Goal: Transaction & Acquisition: Purchase product/service

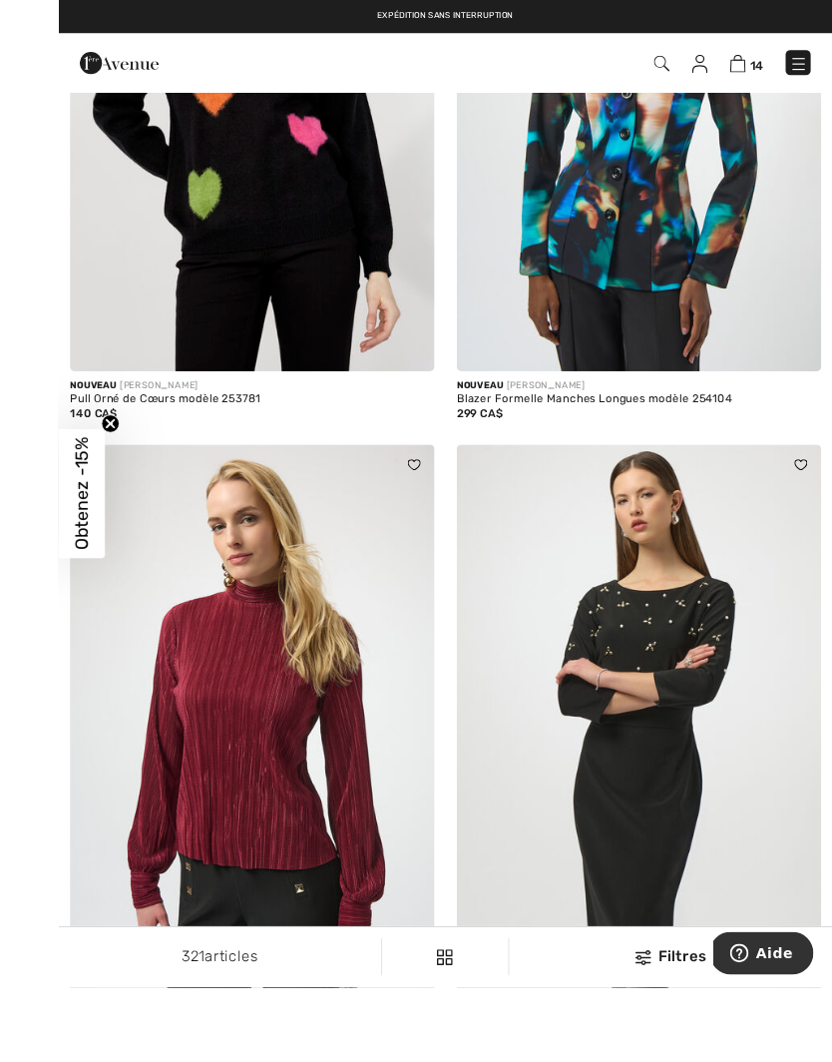
scroll to position [2554, 0]
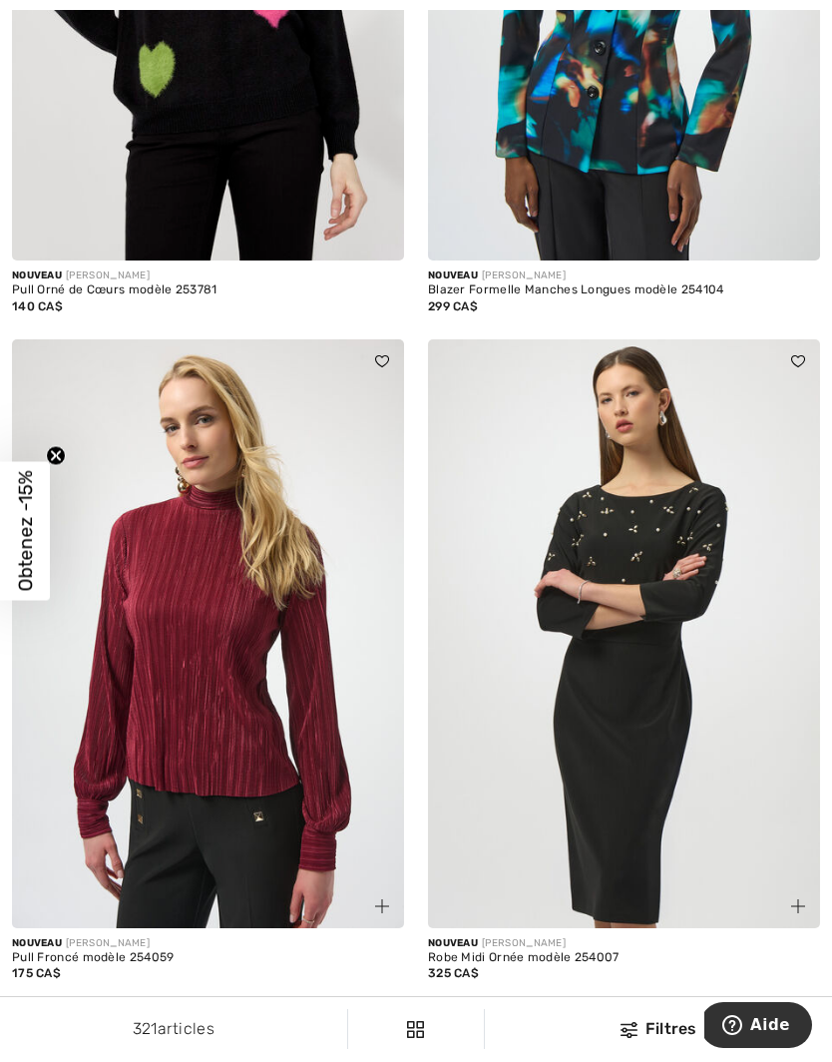
click at [787, 895] on span at bounding box center [799, 906] width 24 height 24
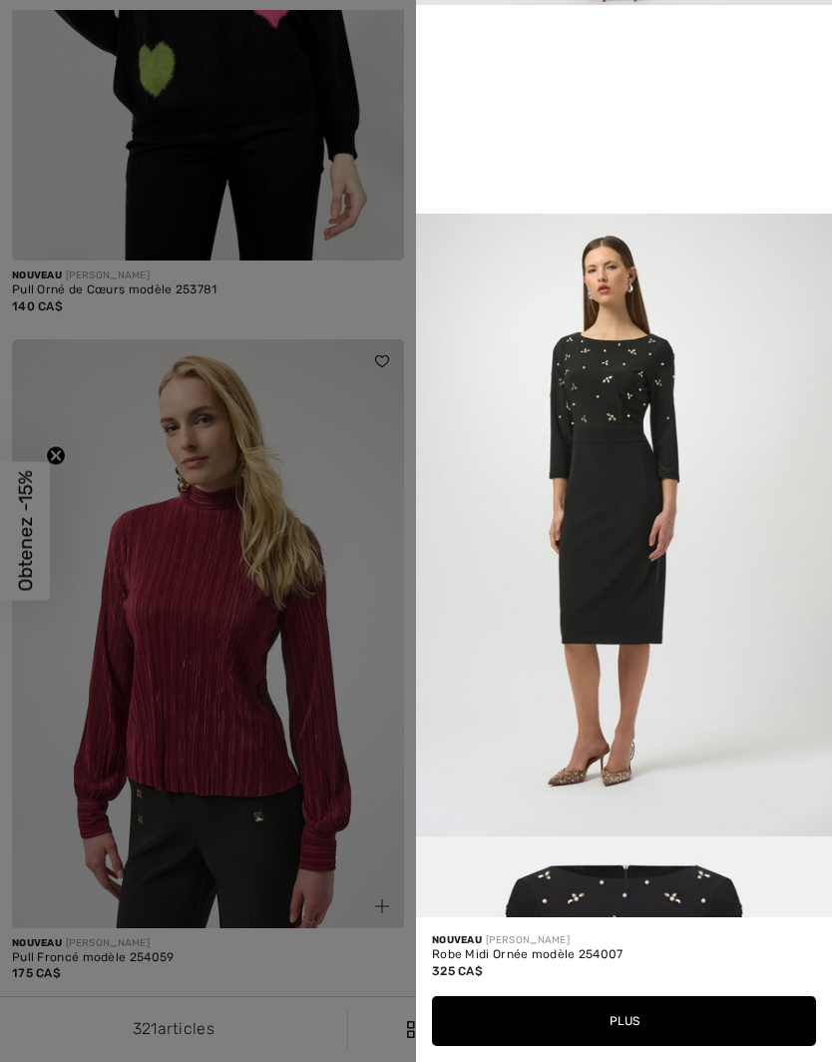
scroll to position [1246, 0]
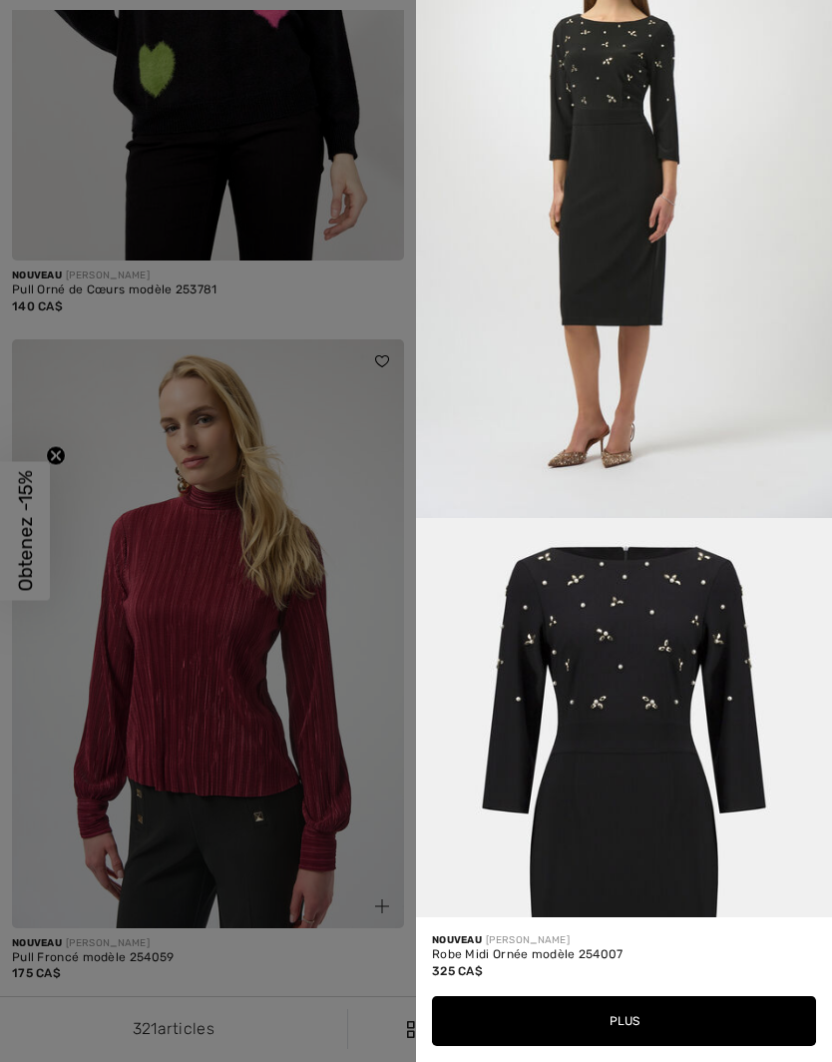
click at [368, 632] on div at bounding box center [416, 531] width 832 height 1062
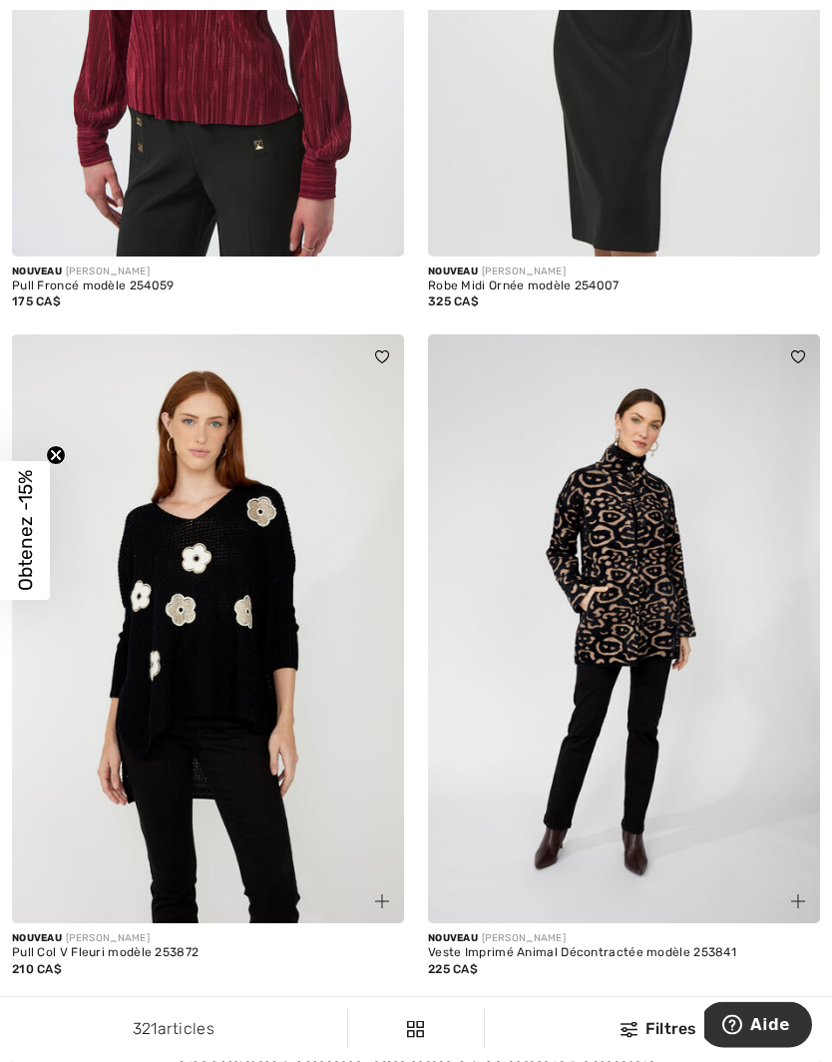
scroll to position [3226, 0]
click at [377, 889] on span at bounding box center [382, 901] width 24 height 24
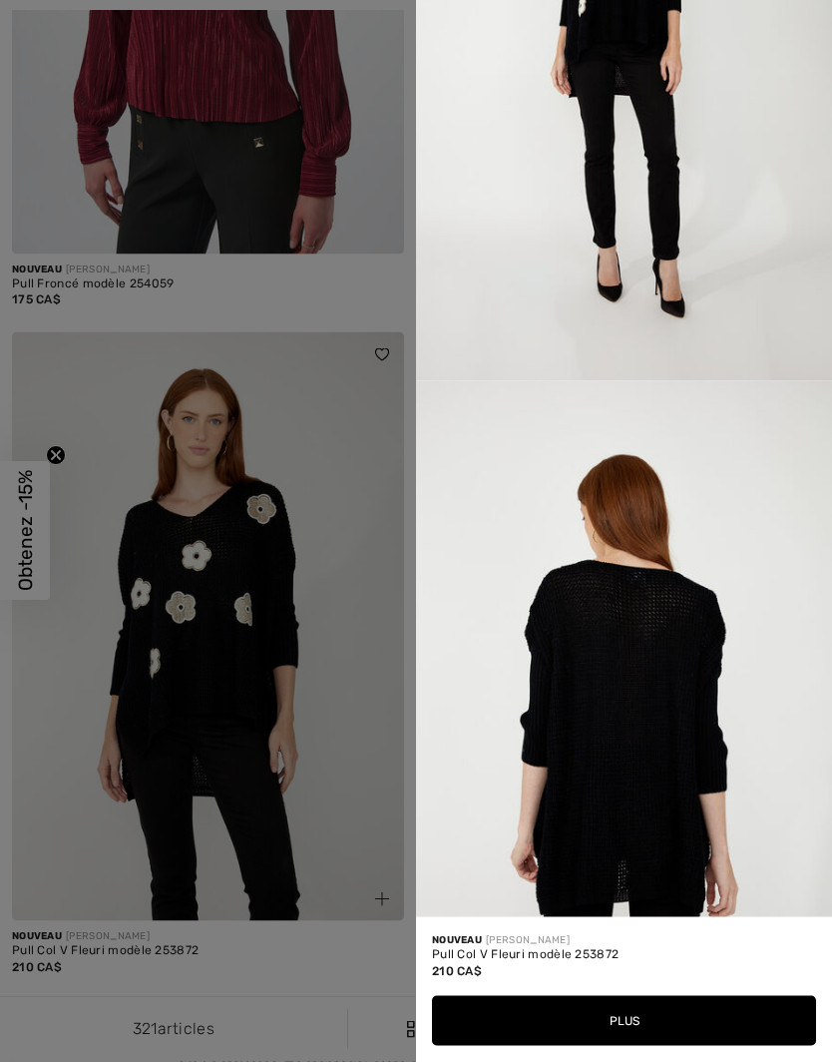
scroll to position [3230, 0]
click at [326, 738] on div at bounding box center [416, 531] width 832 height 1062
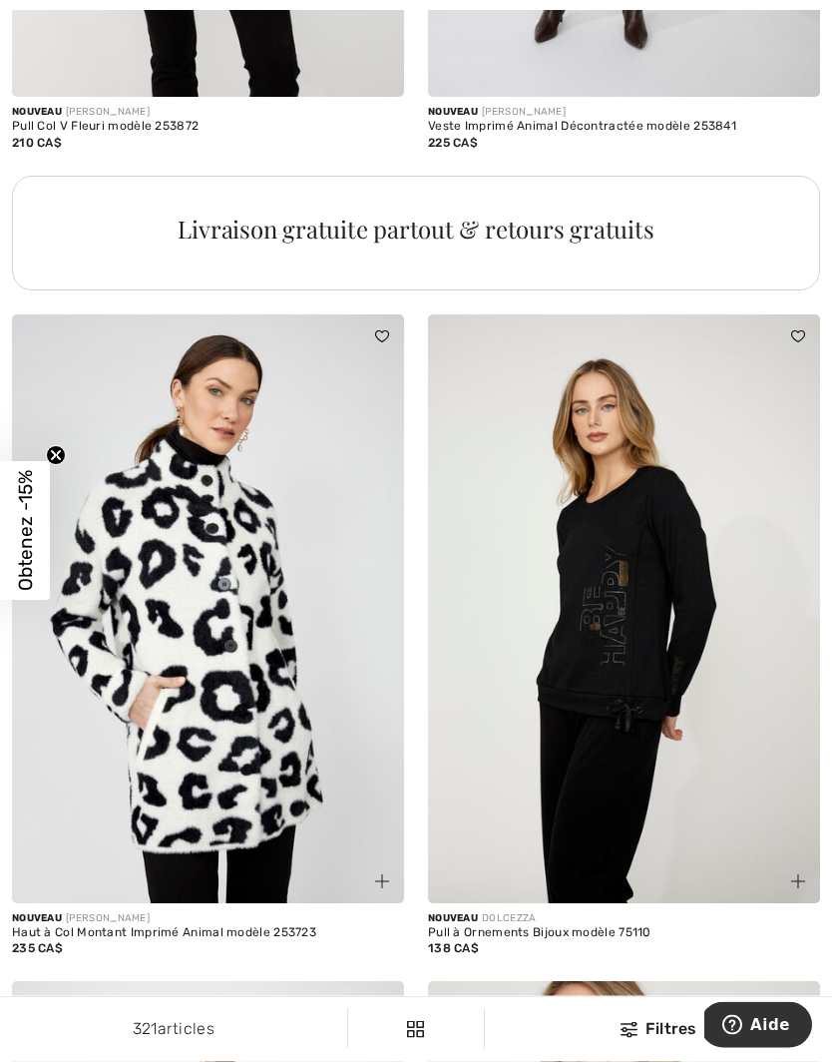
scroll to position [4052, 0]
click at [800, 876] on img at bounding box center [799, 881] width 14 height 14
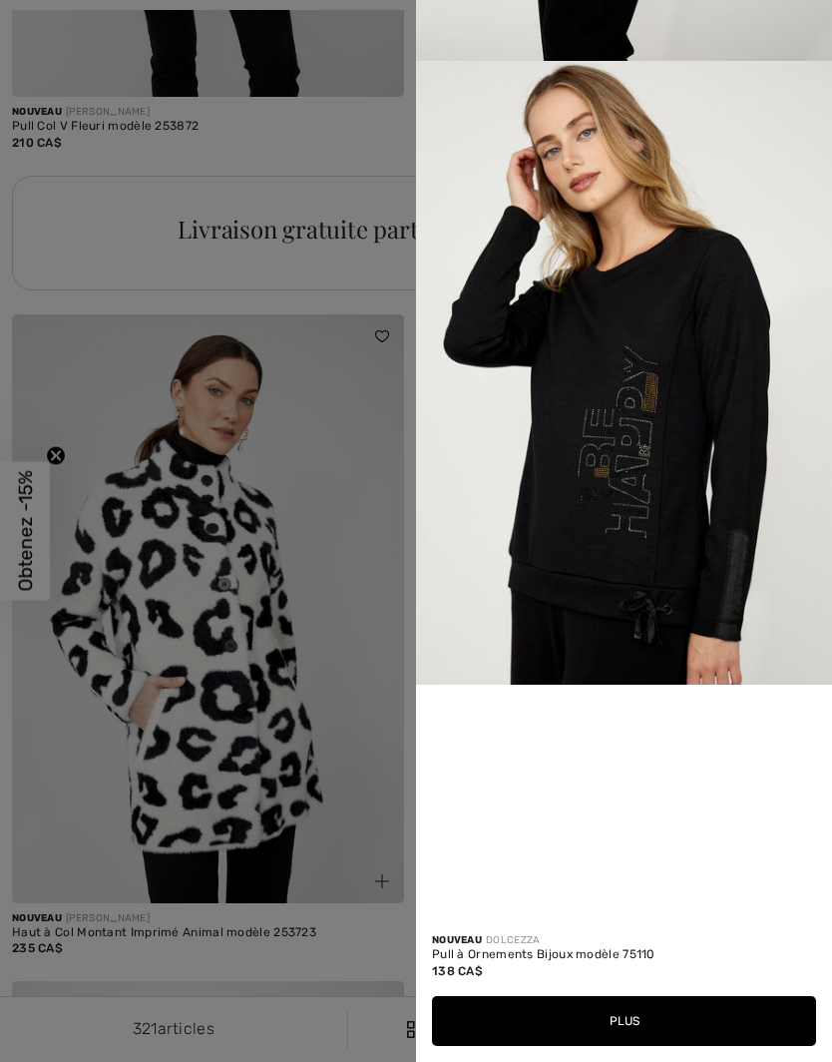
scroll to position [978, 0]
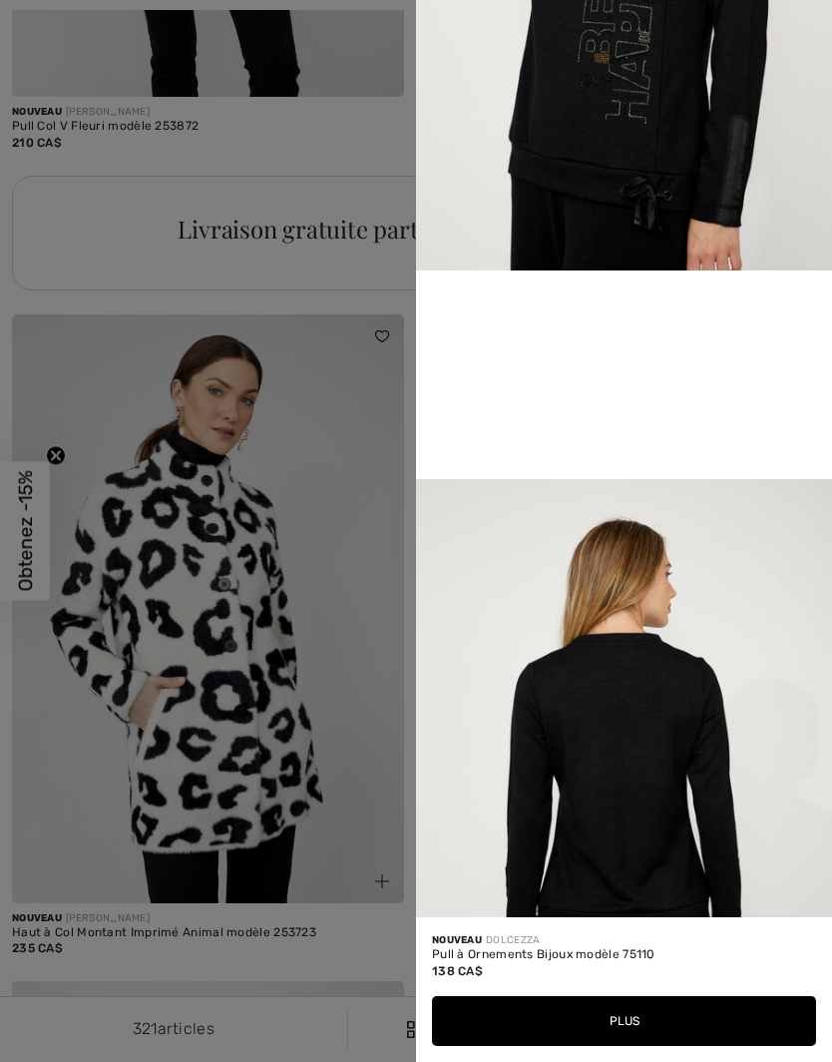
click at [352, 596] on div at bounding box center [416, 531] width 832 height 1062
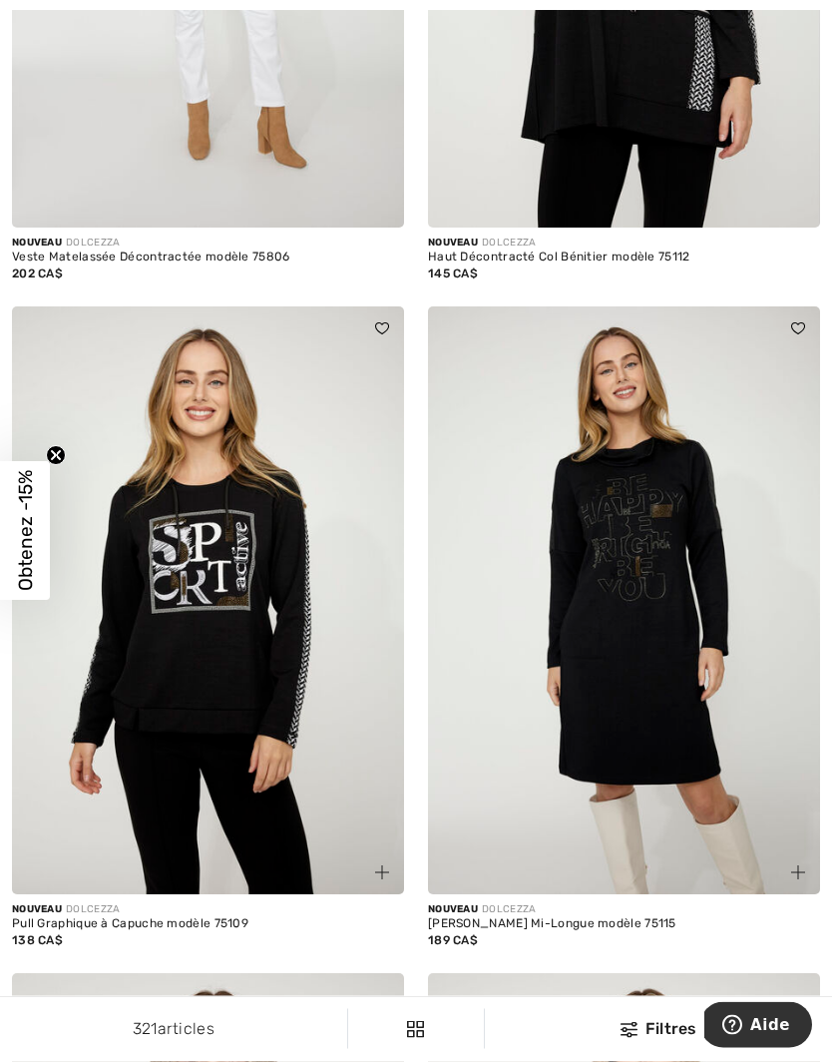
scroll to position [6062, 0]
click at [798, 865] on img at bounding box center [799, 872] width 14 height 14
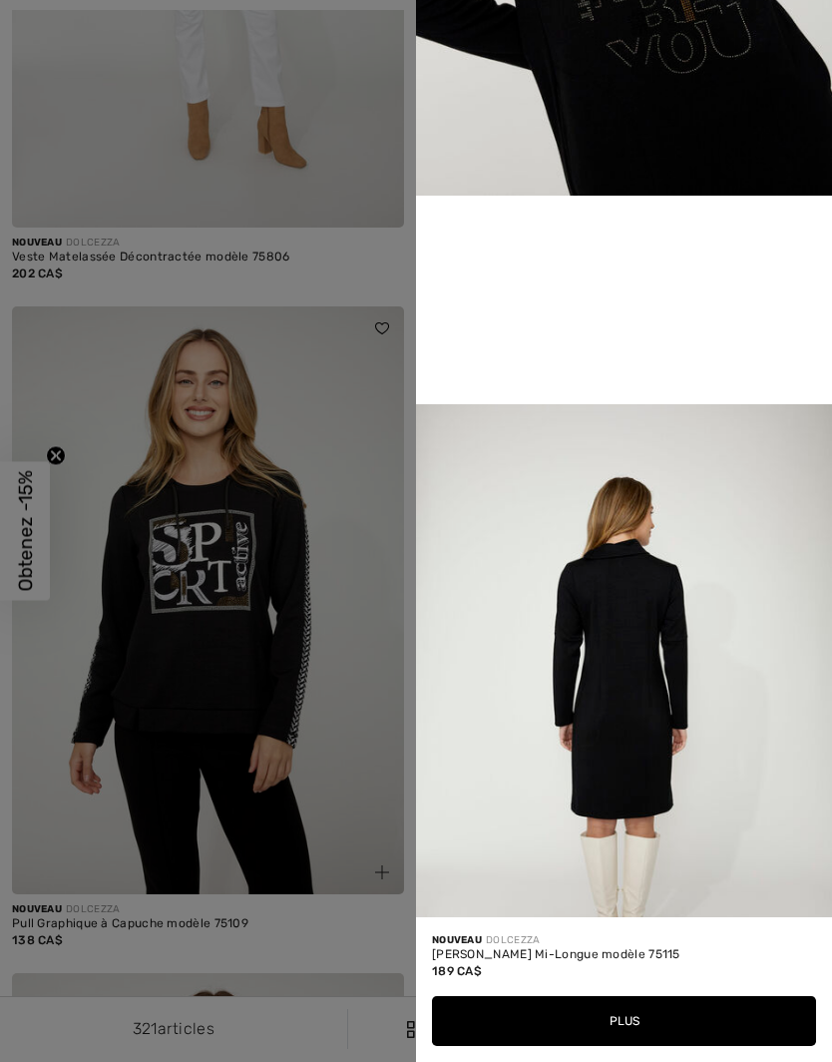
scroll to position [1054, 0]
click at [325, 764] on div at bounding box center [416, 531] width 832 height 1062
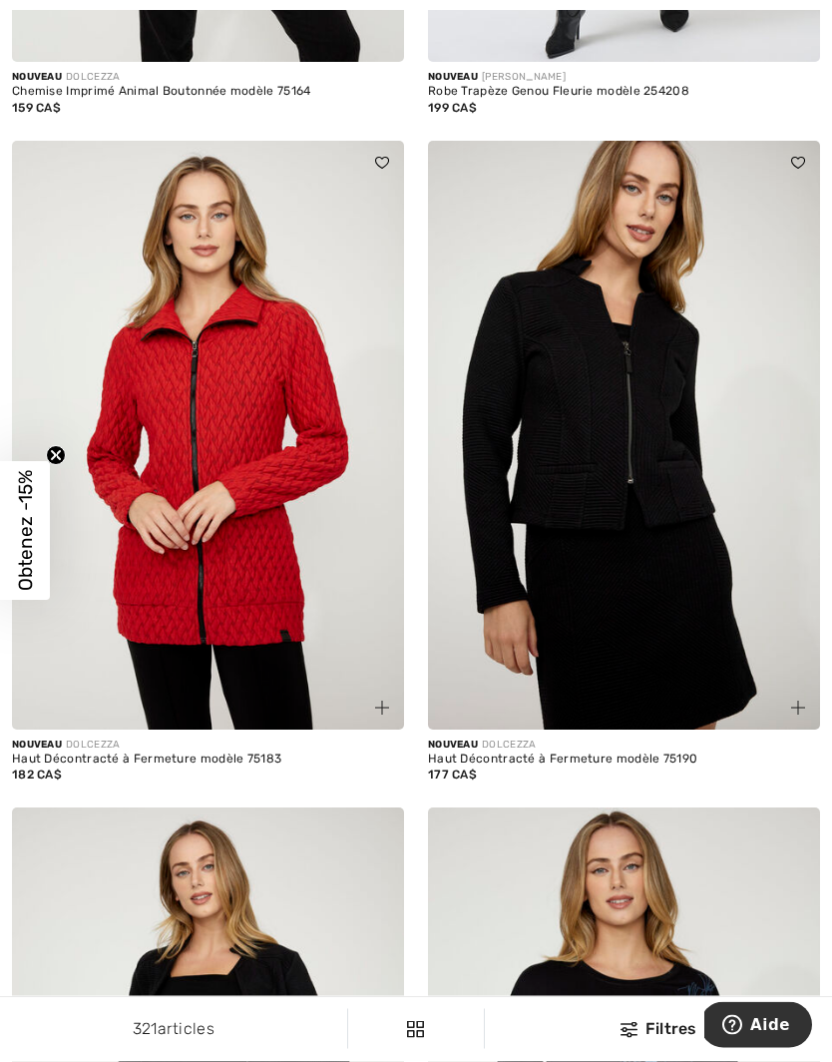
scroll to position [10369, 0]
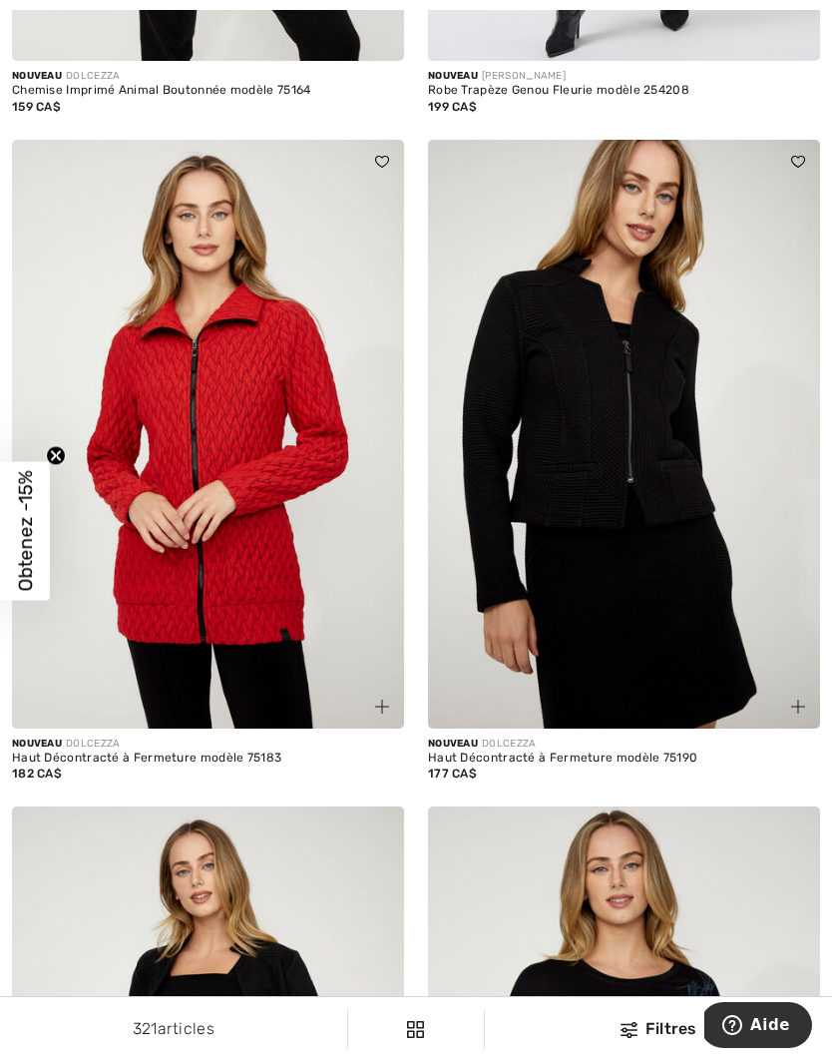
click at [803, 700] on img at bounding box center [799, 707] width 14 height 14
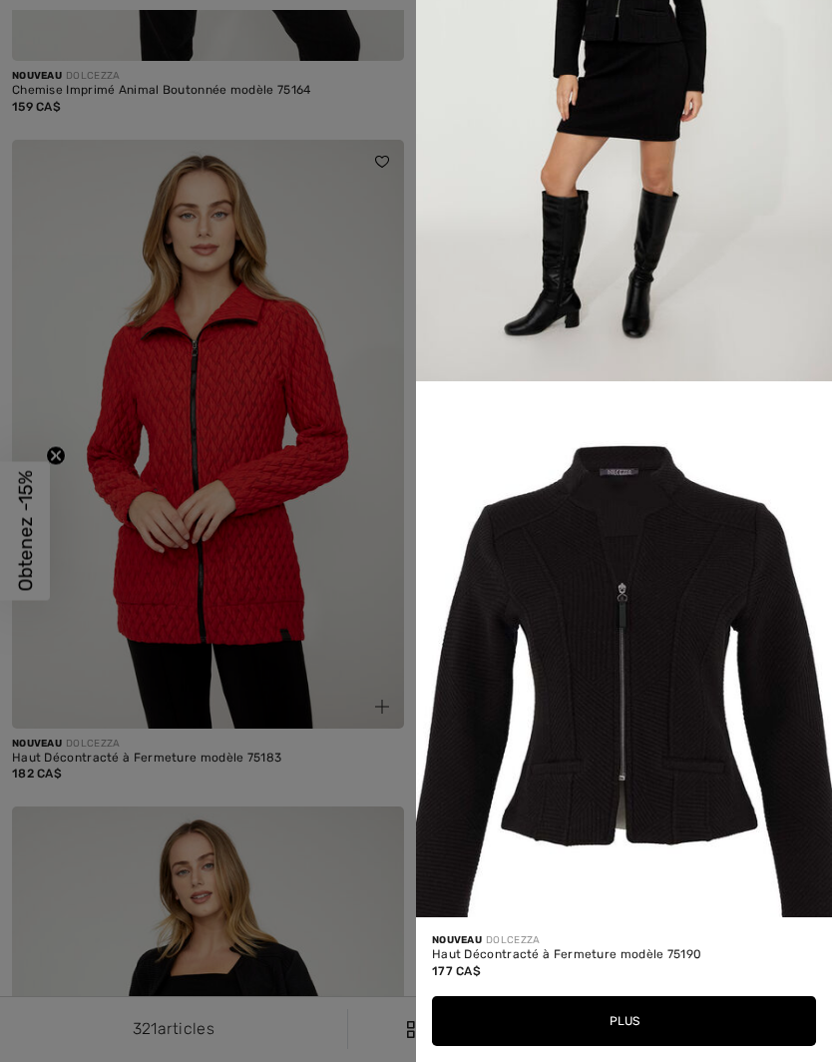
scroll to position [1491, 0]
click at [333, 656] on div at bounding box center [416, 531] width 832 height 1062
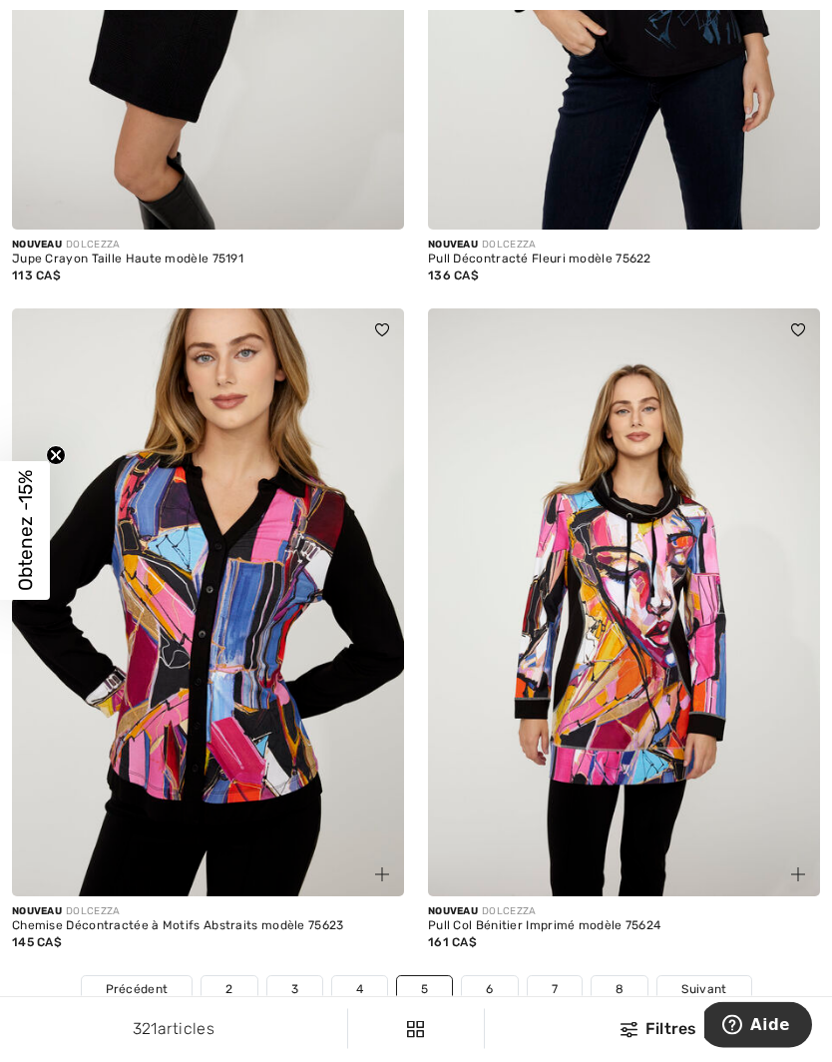
scroll to position [11535, 0]
click at [715, 980] on span "Suivant" at bounding box center [704, 989] width 45 height 18
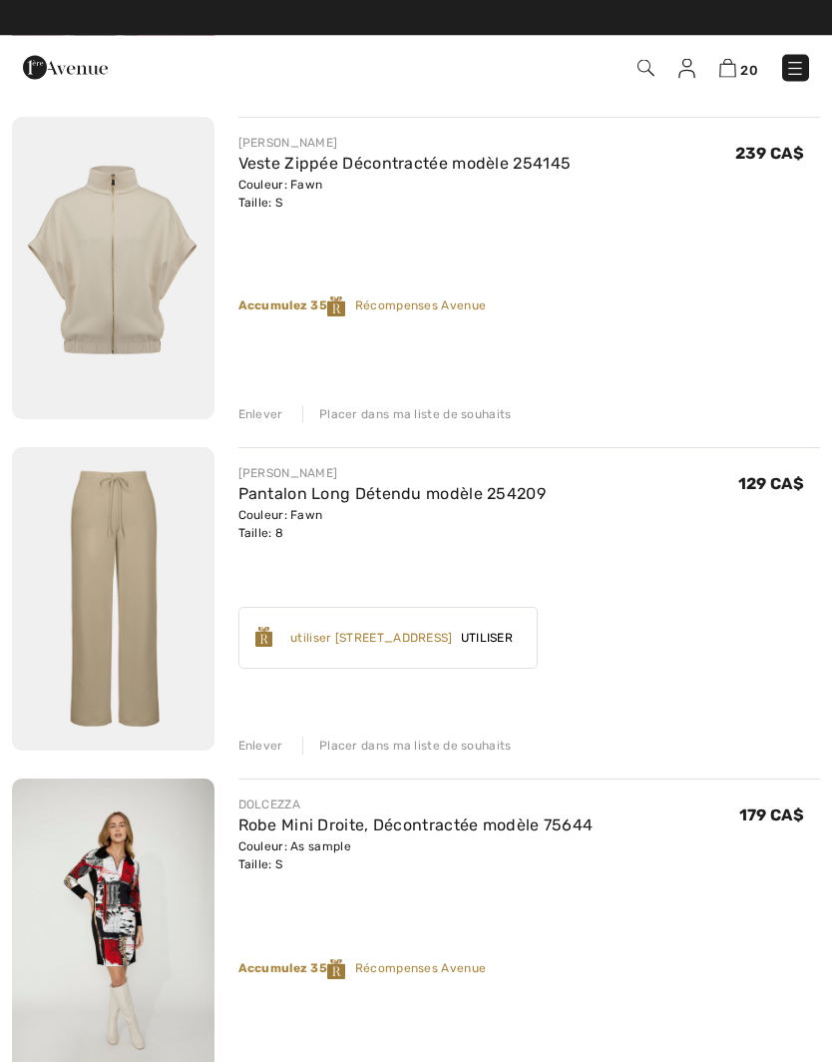
scroll to position [4150, 0]
click at [266, 744] on div "Enlever" at bounding box center [261, 746] width 45 height 18
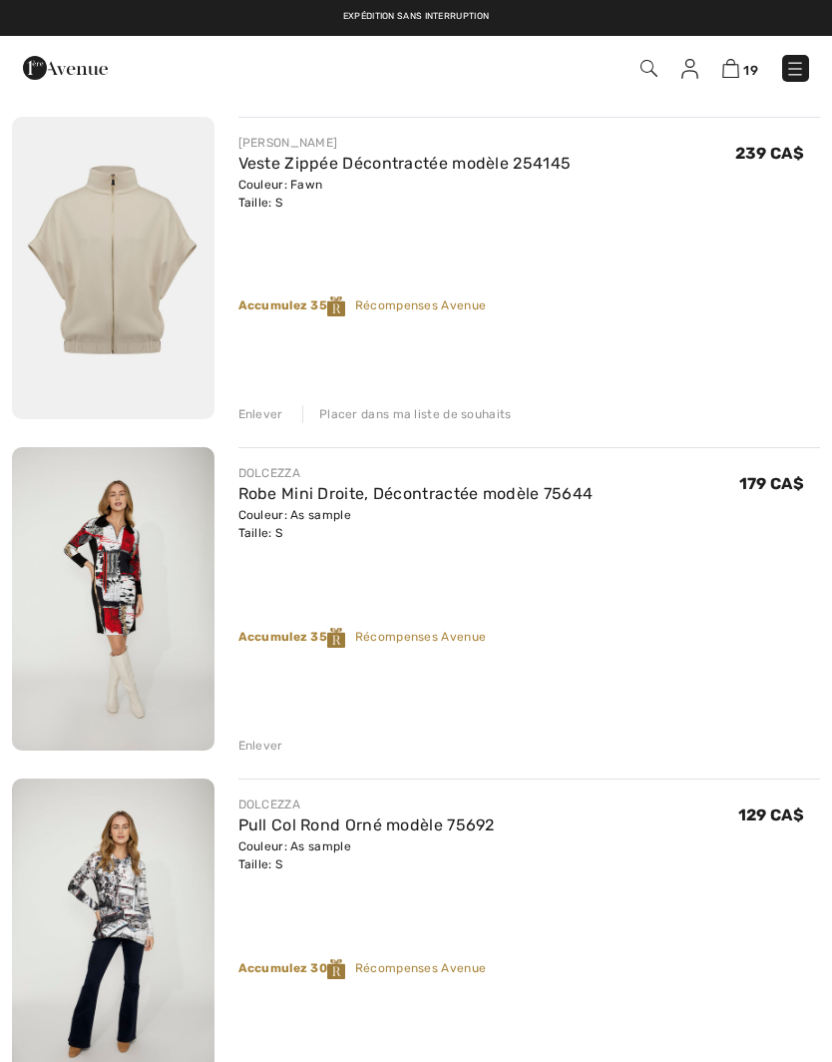
click at [260, 421] on div "Enlever" at bounding box center [261, 414] width 45 height 18
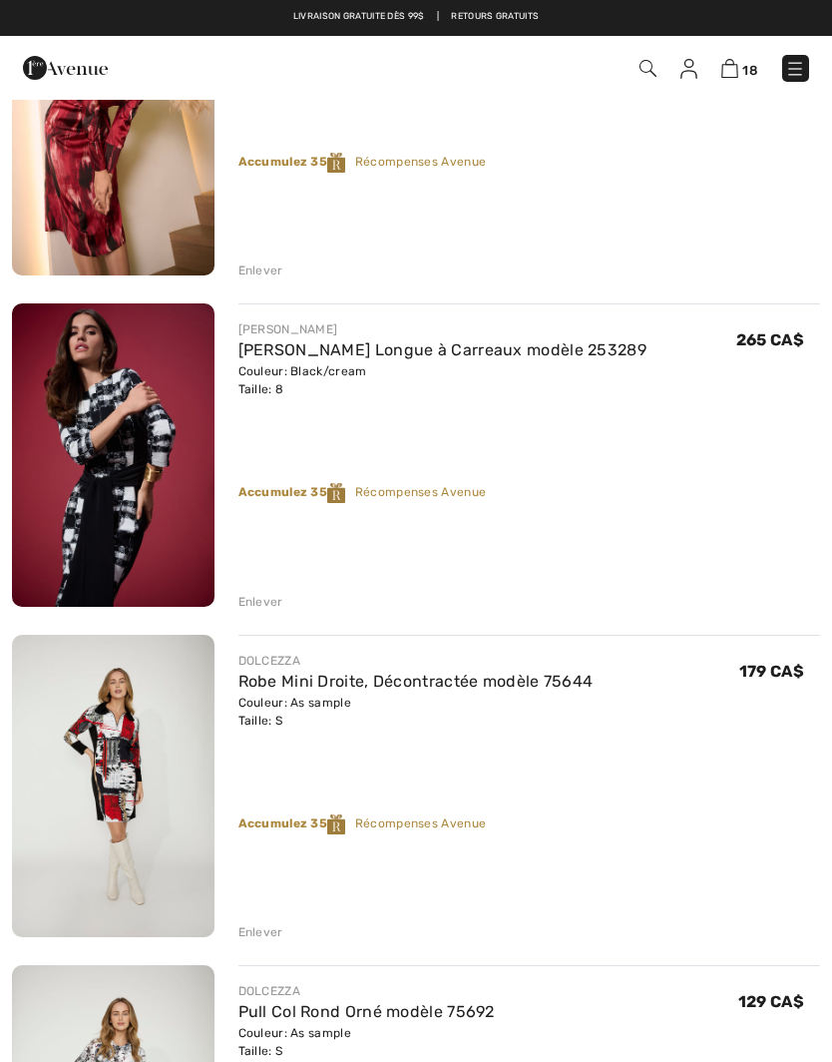
scroll to position [3631, 0]
click at [120, 431] on img at bounding box center [113, 455] width 203 height 303
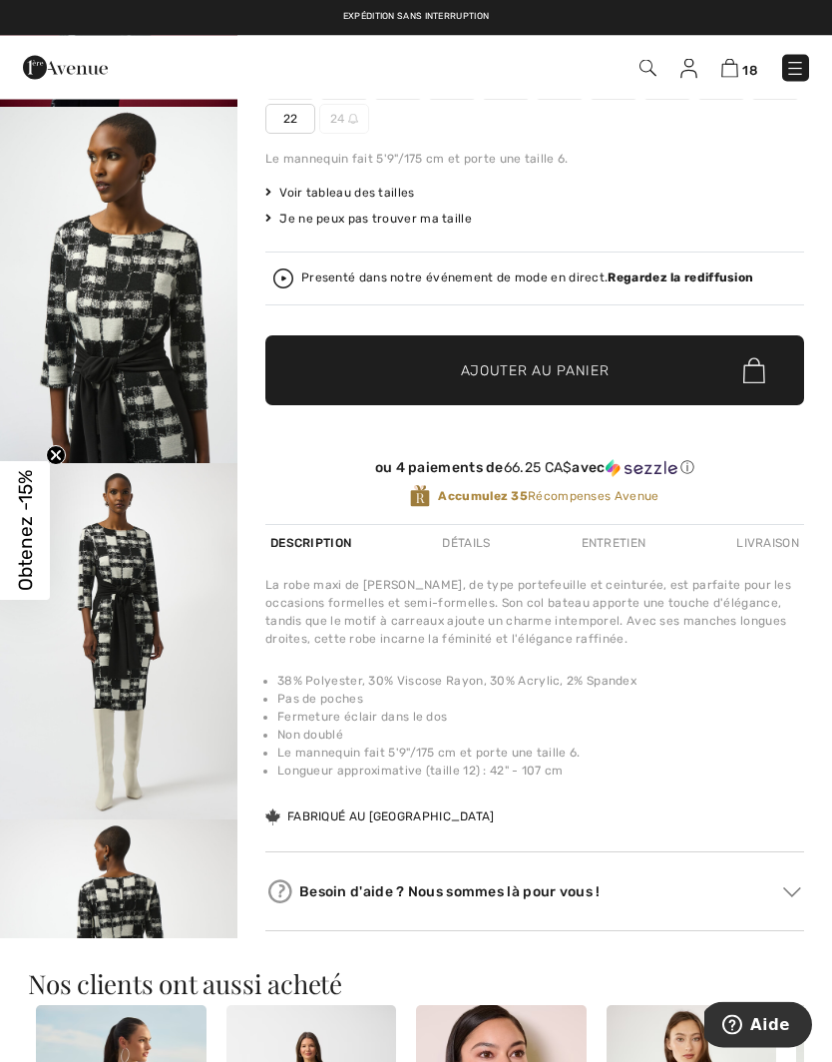
scroll to position [347, 0]
click at [455, 547] on div "Détails" at bounding box center [466, 543] width 58 height 36
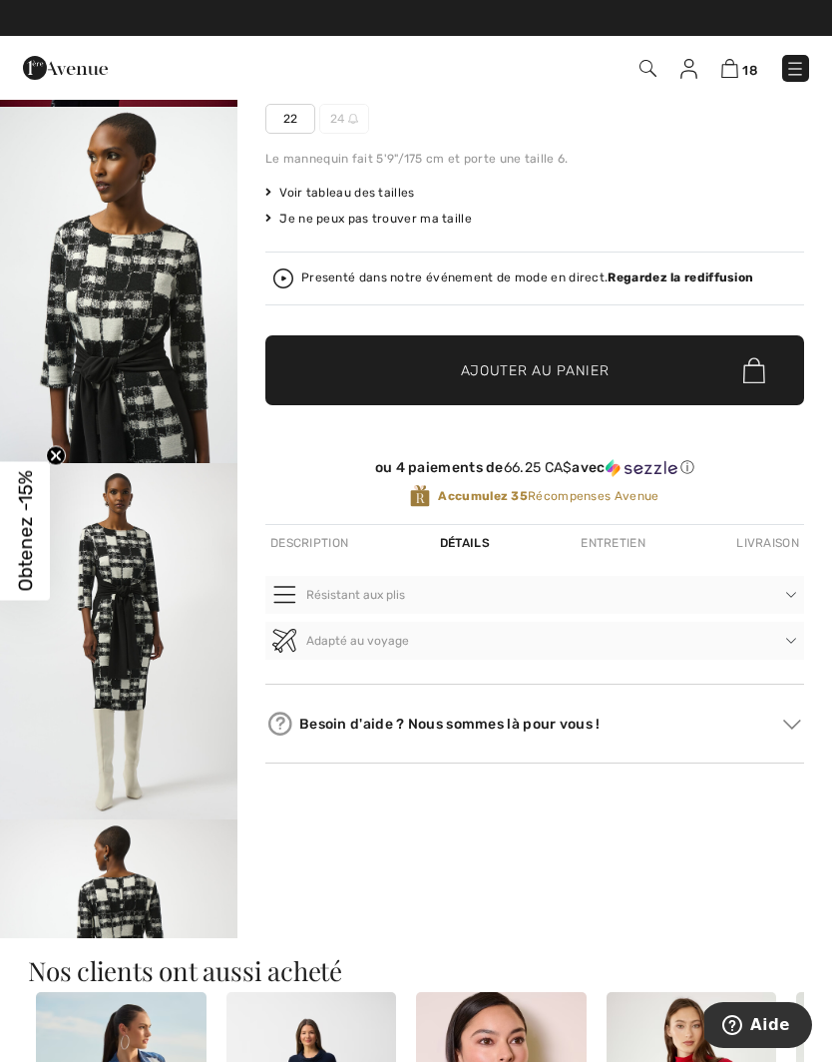
click at [595, 548] on div "Entretien" at bounding box center [613, 543] width 75 height 36
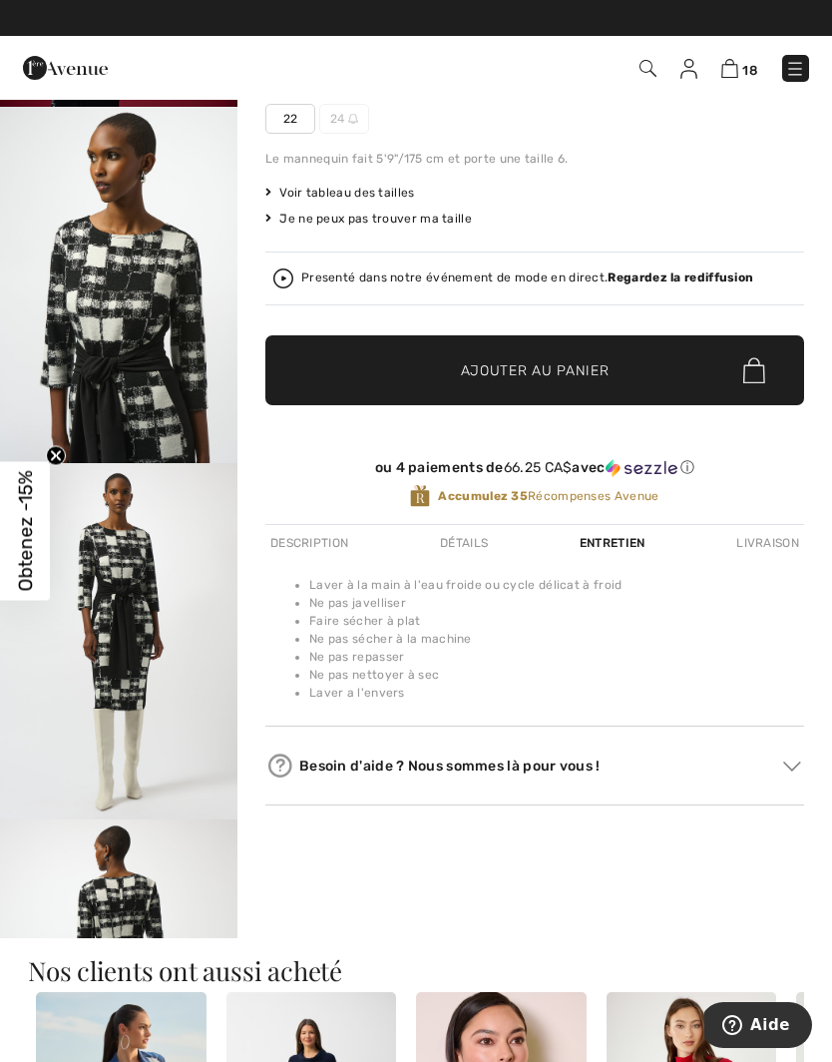
click at [317, 540] on div "Description" at bounding box center [309, 543] width 88 height 36
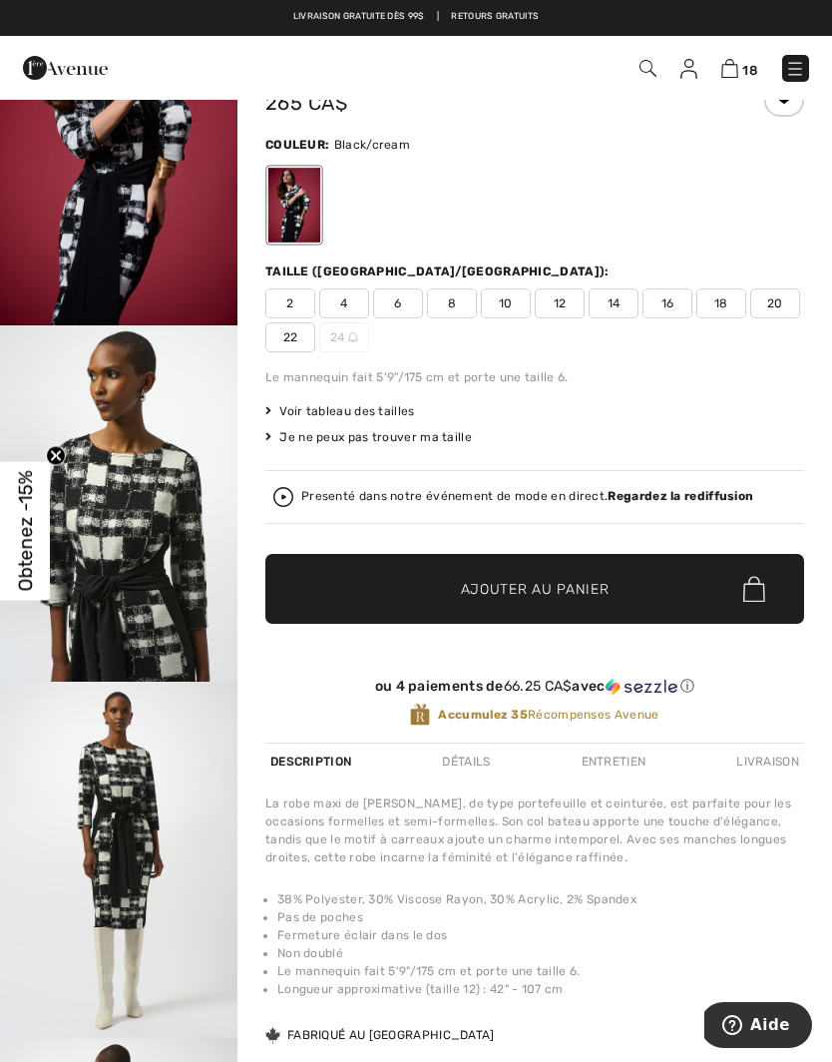
scroll to position [0, 0]
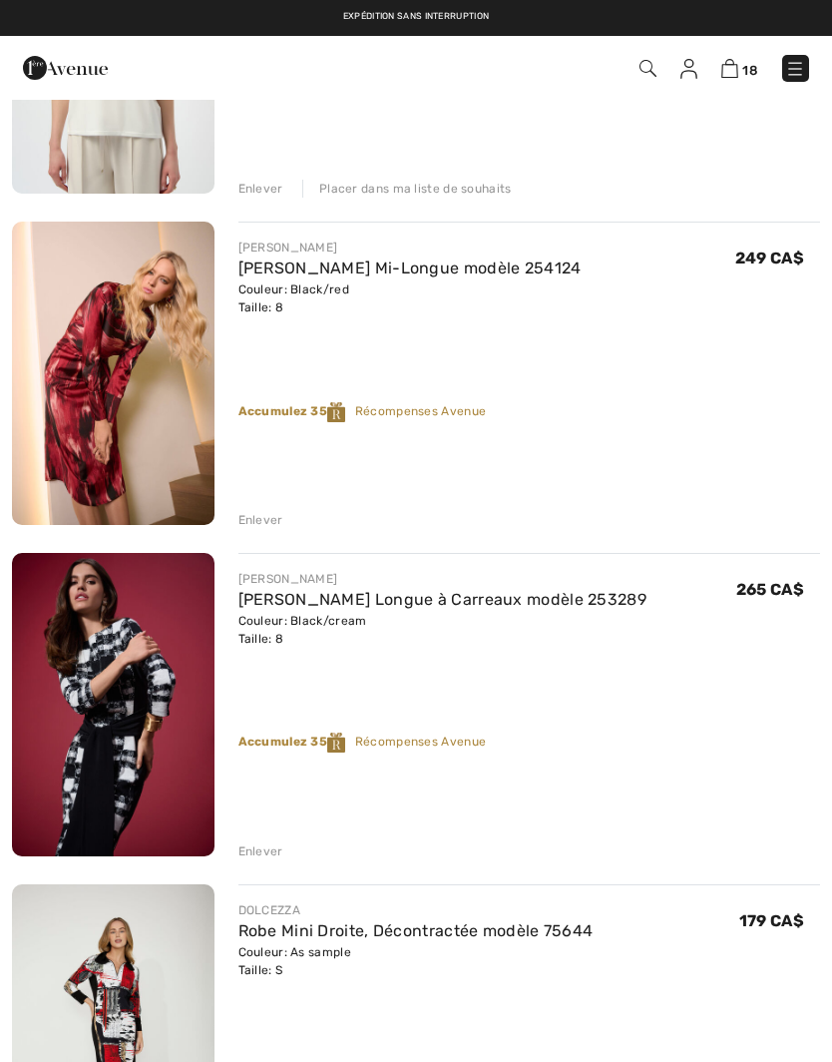
scroll to position [3381, 0]
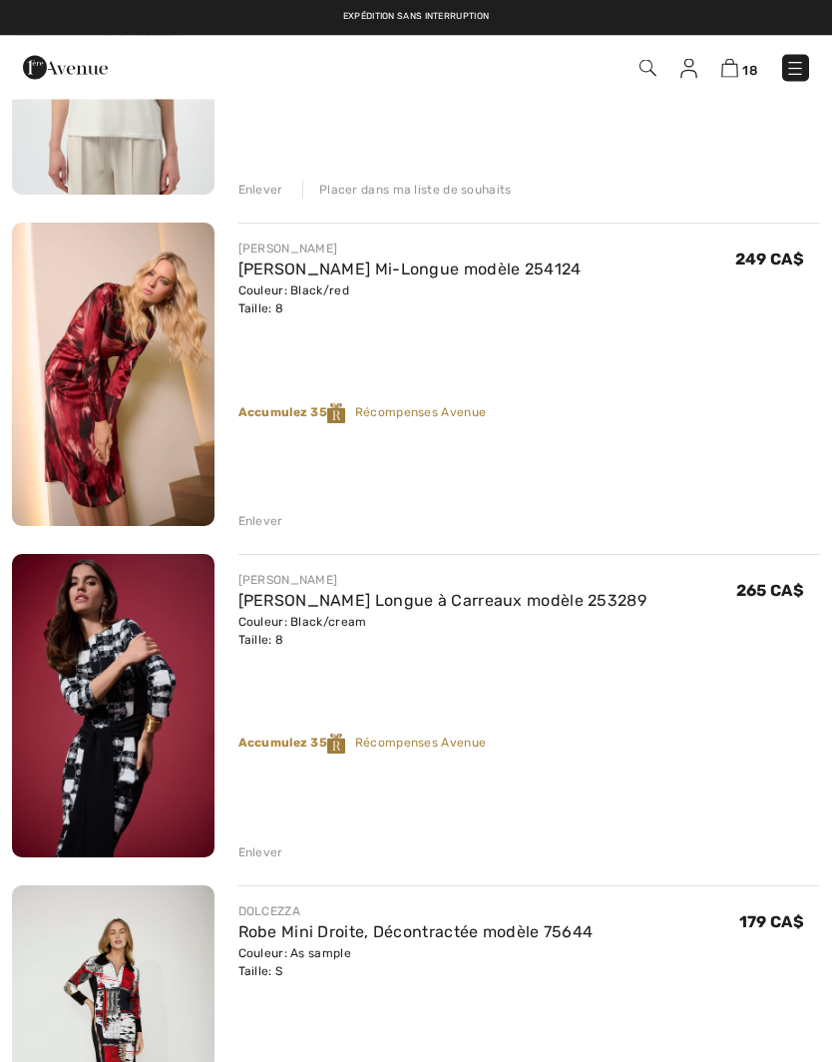
click at [300, 274] on link "[PERSON_NAME] Mi-Longue modèle 254124" at bounding box center [410, 270] width 343 height 19
click at [266, 847] on div "Enlever" at bounding box center [261, 852] width 45 height 18
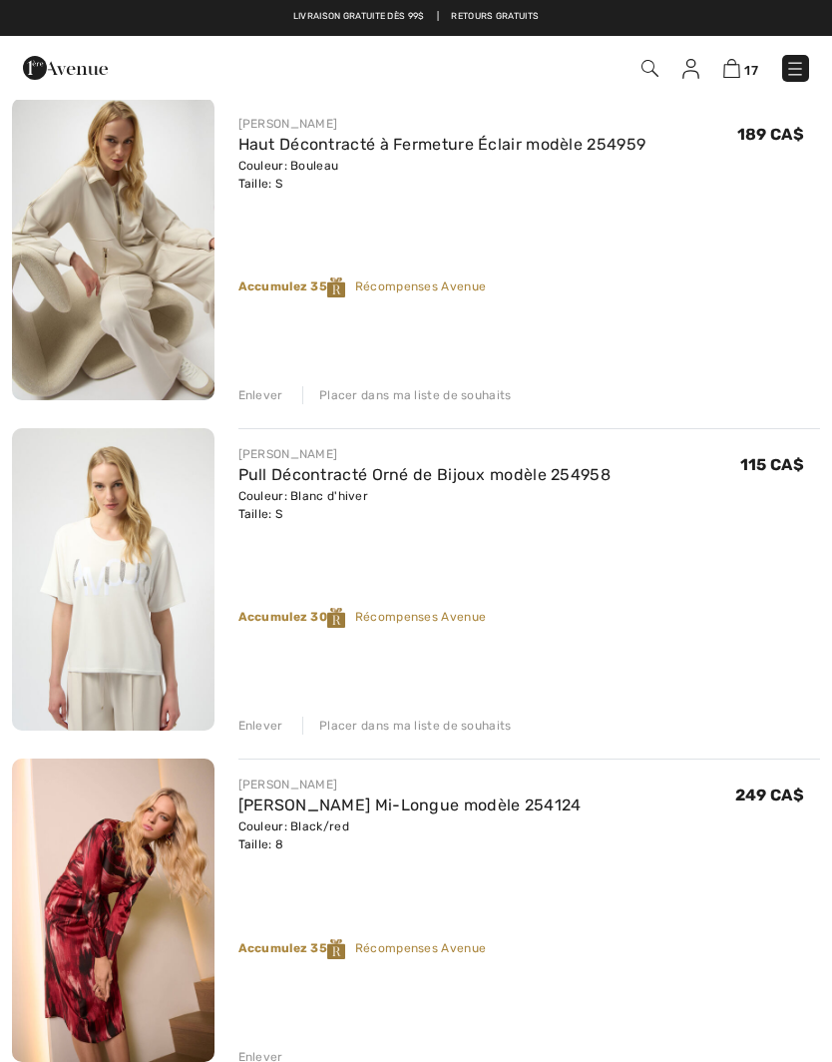
scroll to position [2845, 0]
click at [460, 724] on div "Placer dans ma liste de souhaits" at bounding box center [407, 727] width 210 height 18
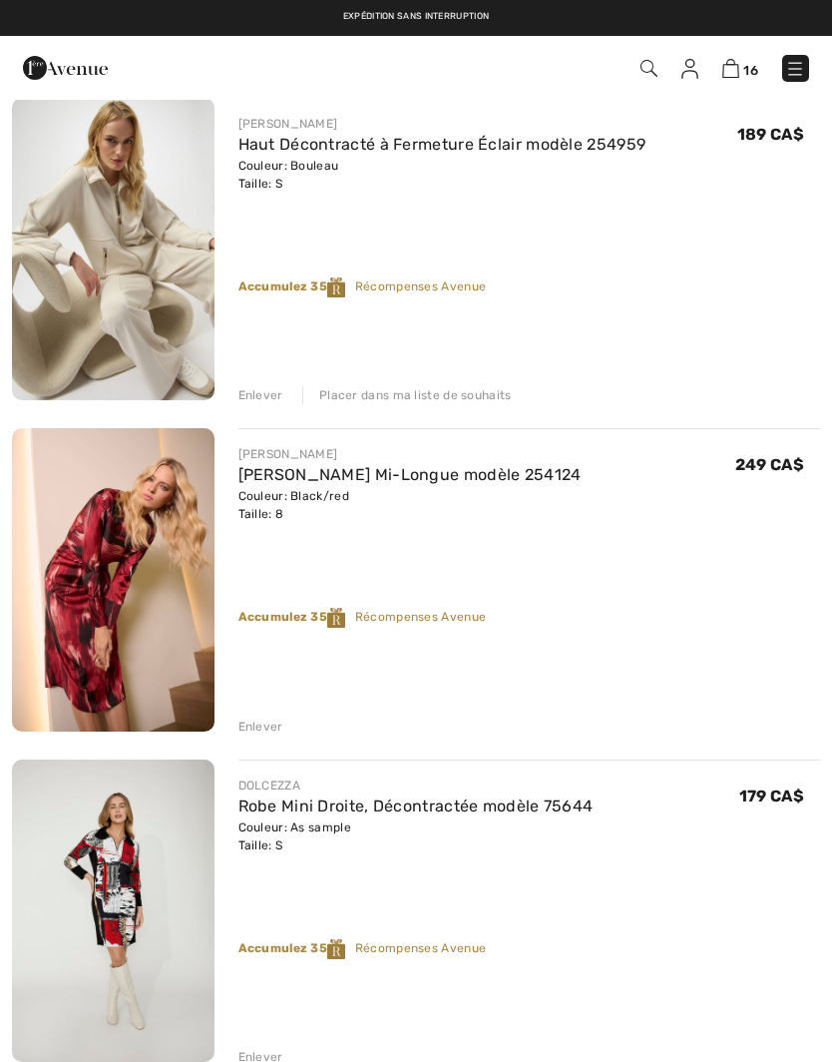
click at [428, 404] on div "FRANK LYMAN Veste Ajustée Longueur Hanche modèle 256003 Couleur: Noir Taille: 8…" at bounding box center [416, 85] width 808 height 5271
click at [403, 387] on div "Placer dans ma liste de souhaits" at bounding box center [407, 395] width 210 height 18
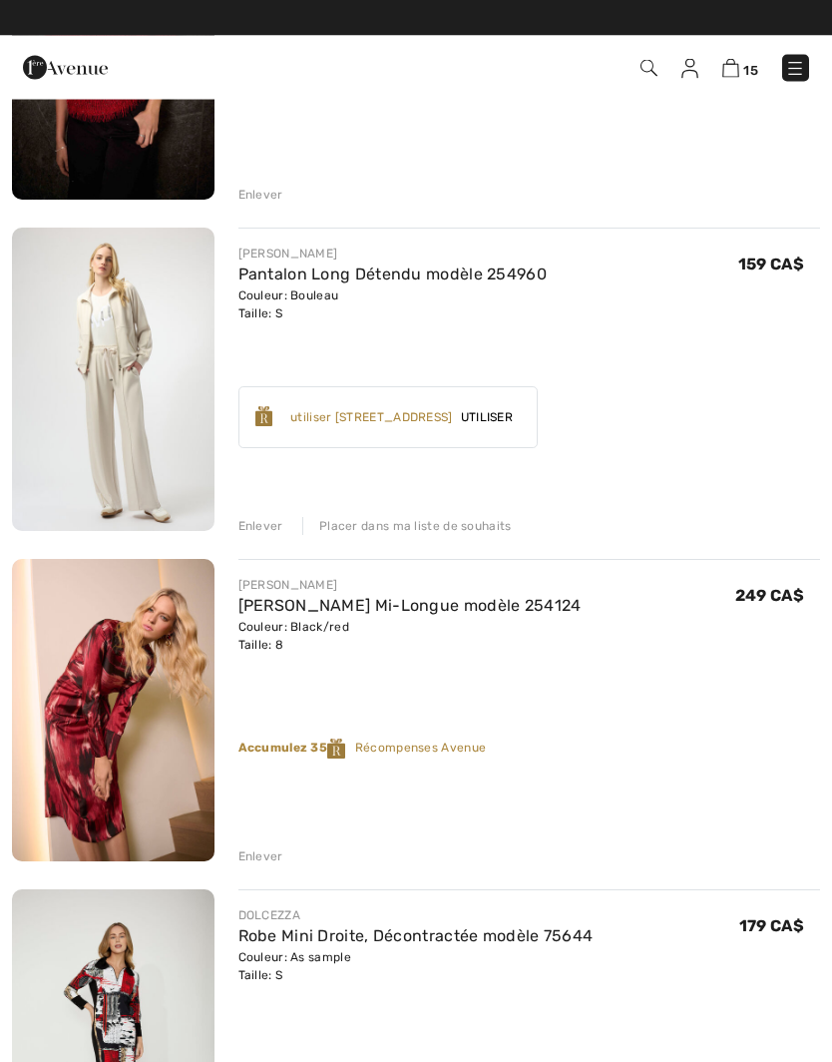
scroll to position [2384, 0]
click at [444, 525] on div "Placer dans ma liste de souhaits" at bounding box center [407, 526] width 210 height 18
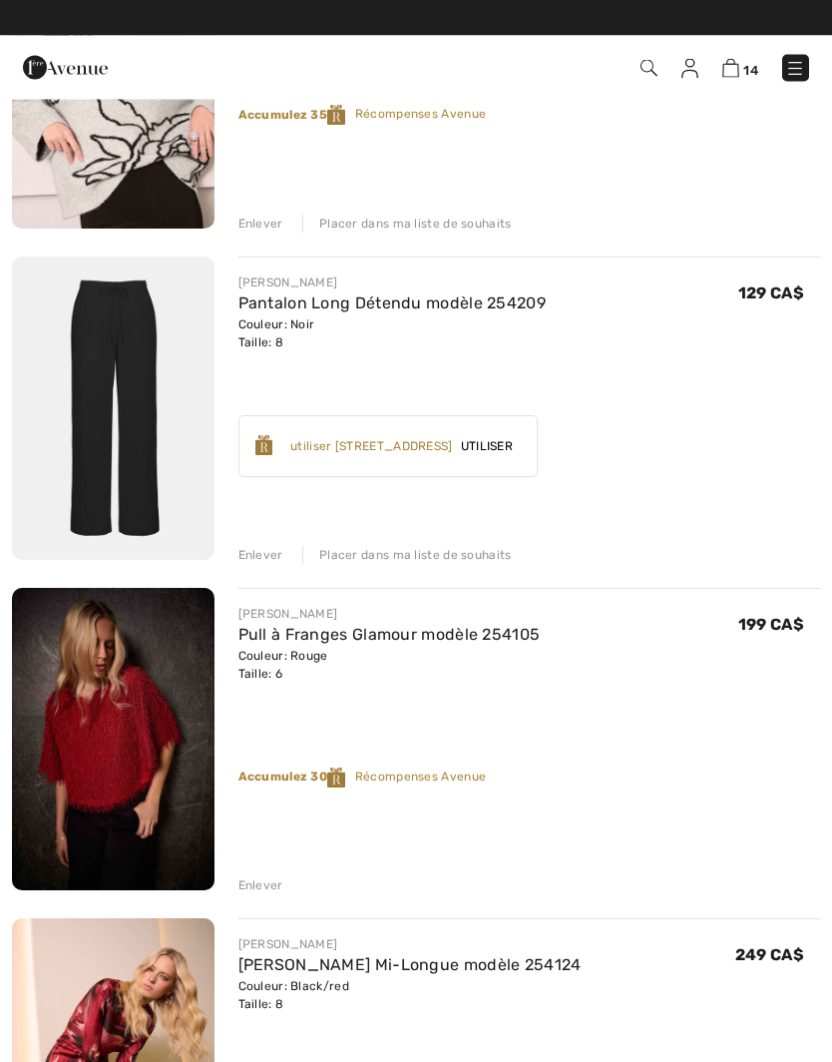
scroll to position [1694, 0]
click at [447, 551] on div "Placer dans ma liste de souhaits" at bounding box center [407, 555] width 210 height 18
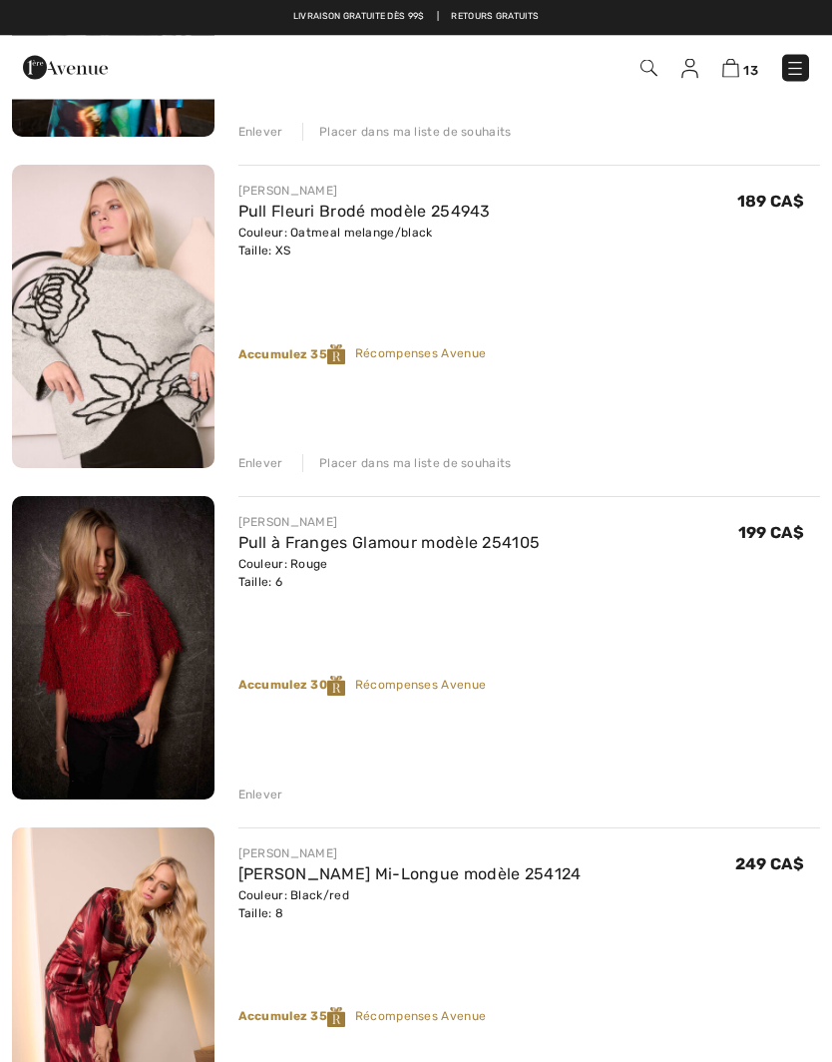
scroll to position [1454, 0]
click at [419, 544] on link "Pull à Franges Glamour modèle 254105" at bounding box center [390, 542] width 302 height 19
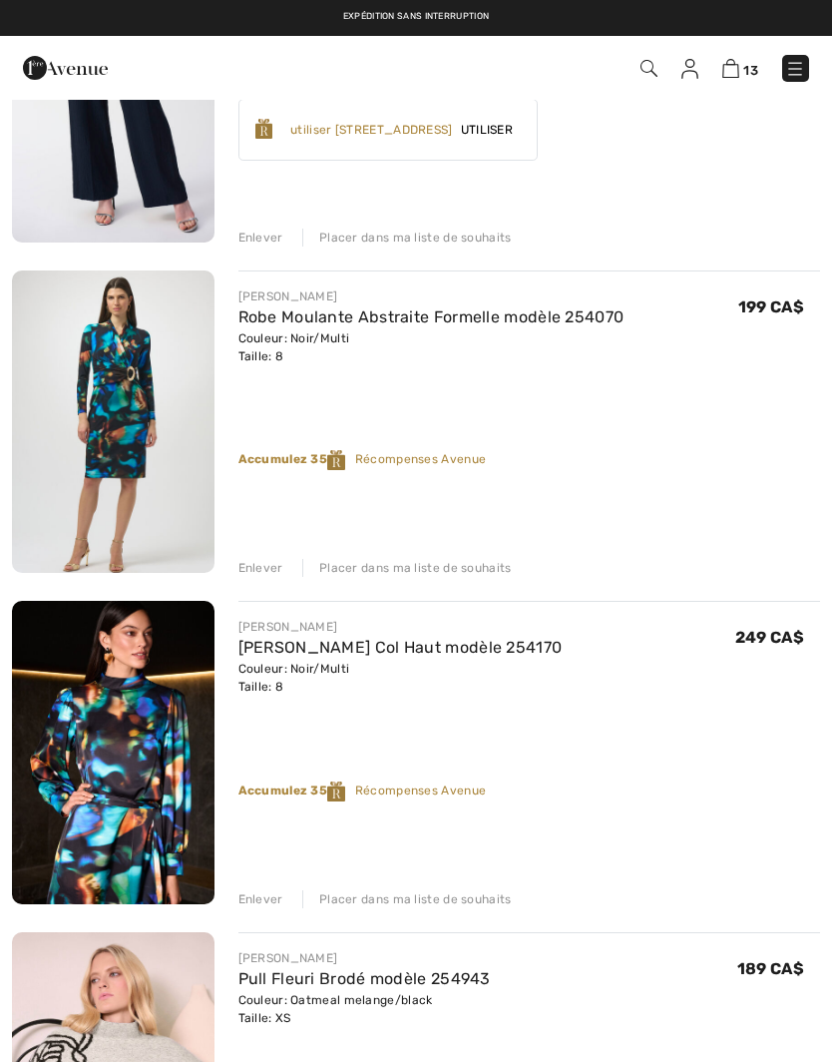
scroll to position [686, 0]
click at [466, 571] on div "Placer dans ma liste de souhaits" at bounding box center [407, 569] width 210 height 18
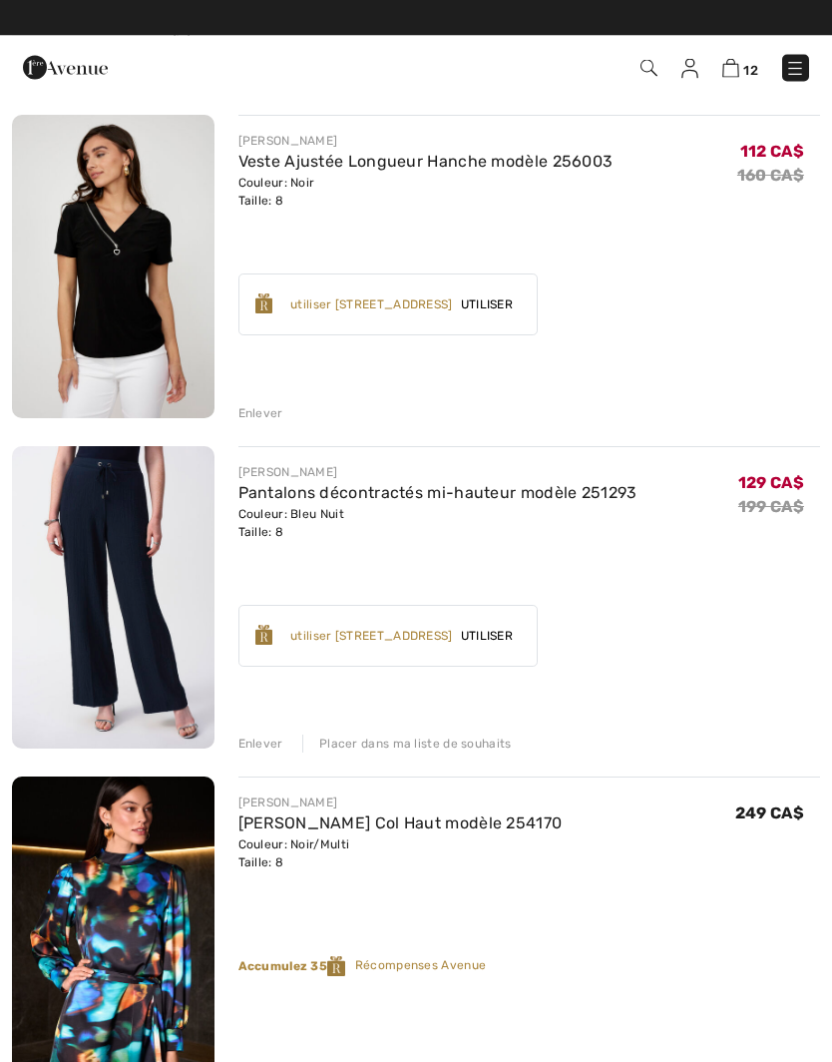
scroll to position [181, 0]
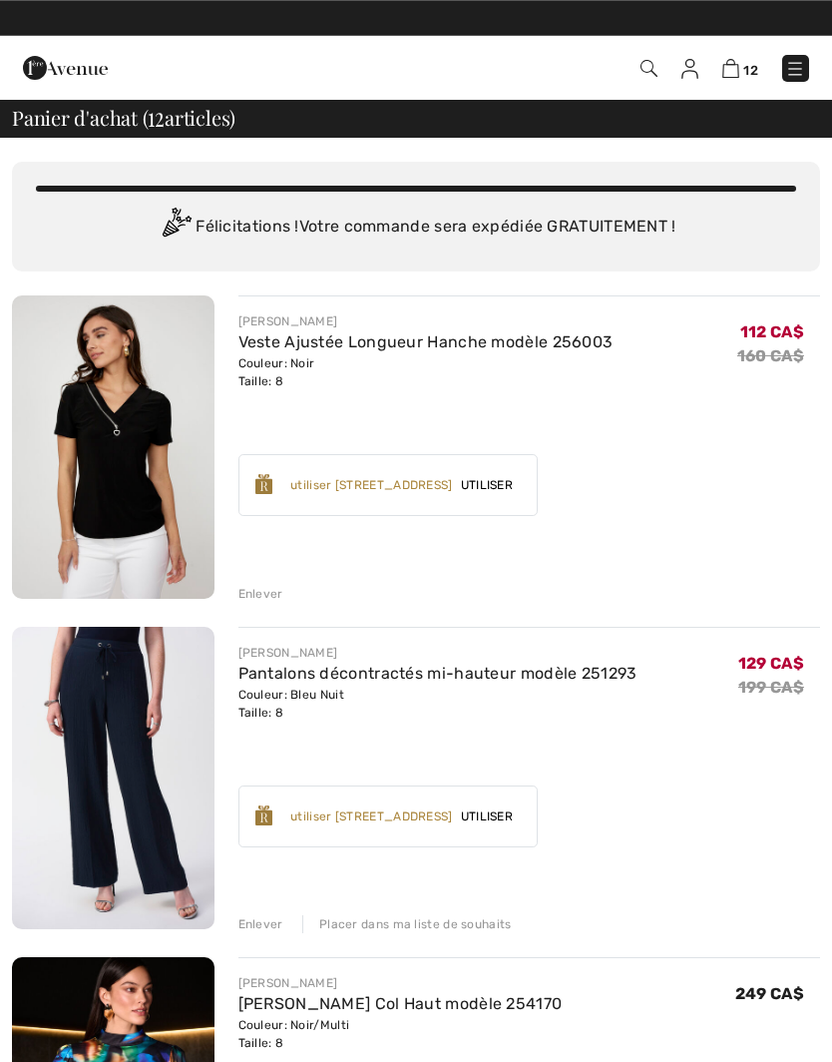
click at [260, 598] on div "Enlever" at bounding box center [261, 594] width 45 height 18
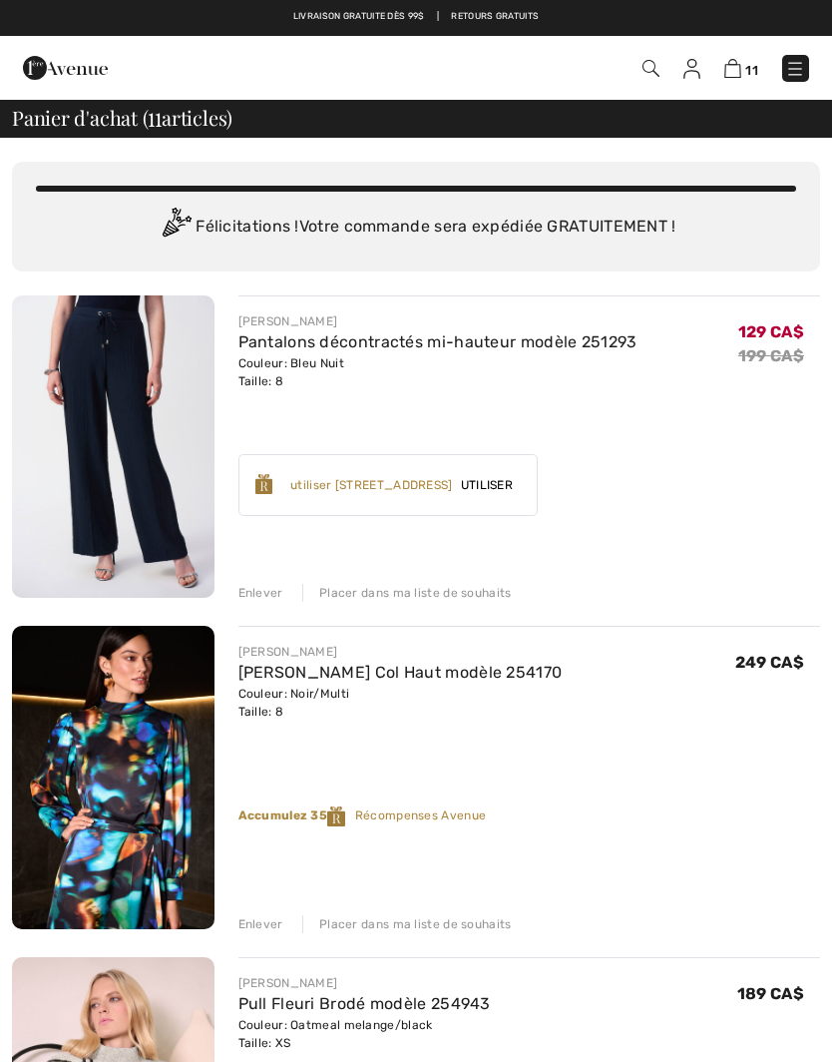
click at [442, 599] on div "Placer dans ma liste de souhaits" at bounding box center [407, 593] width 210 height 18
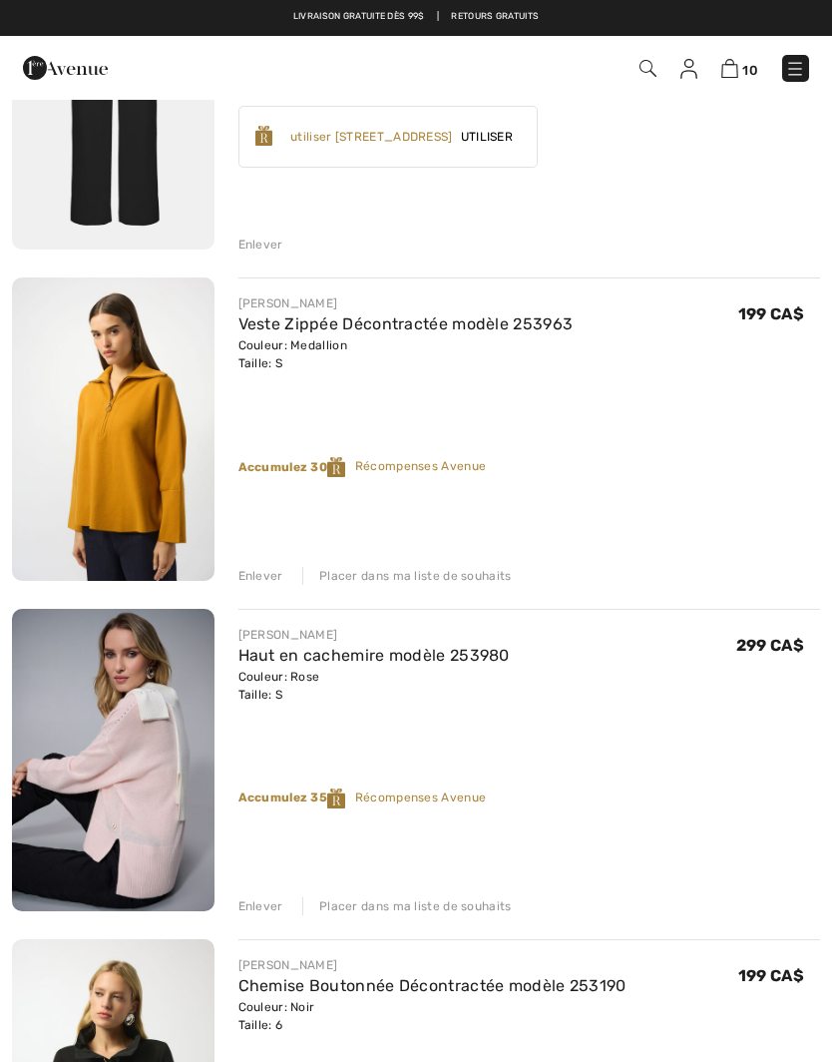
scroll to position [2335, 0]
click at [256, 574] on div "Enlever" at bounding box center [261, 577] width 45 height 18
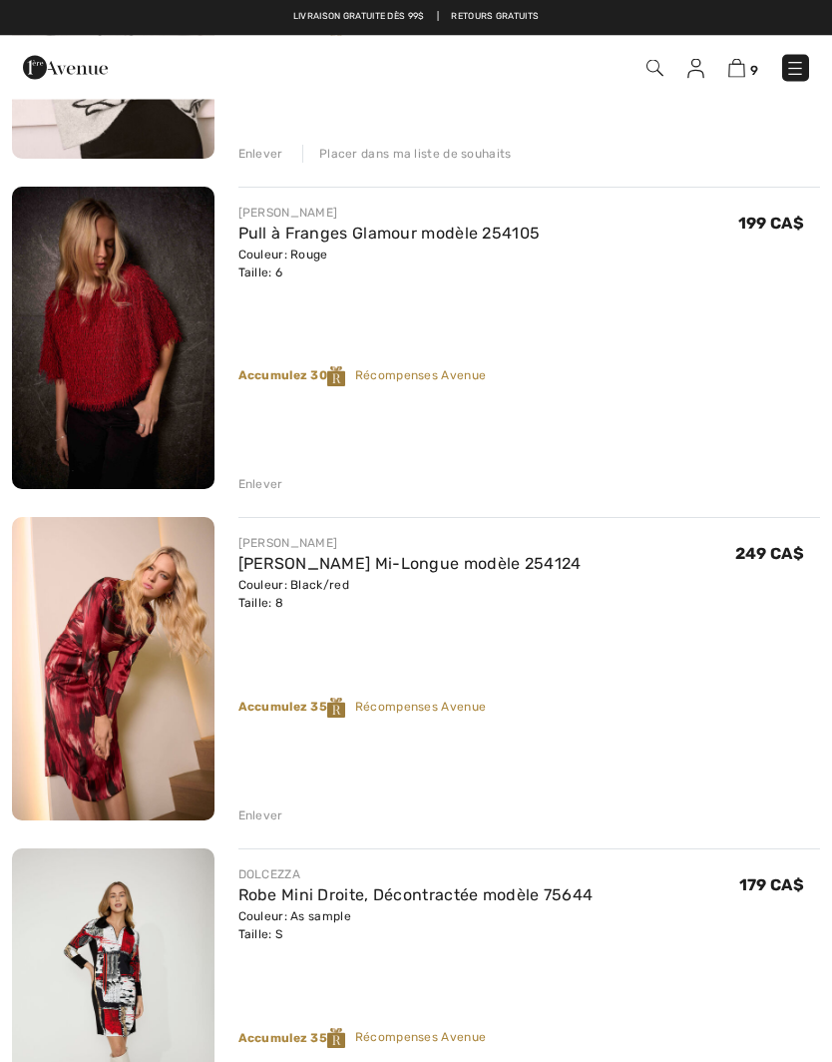
scroll to position [769, 0]
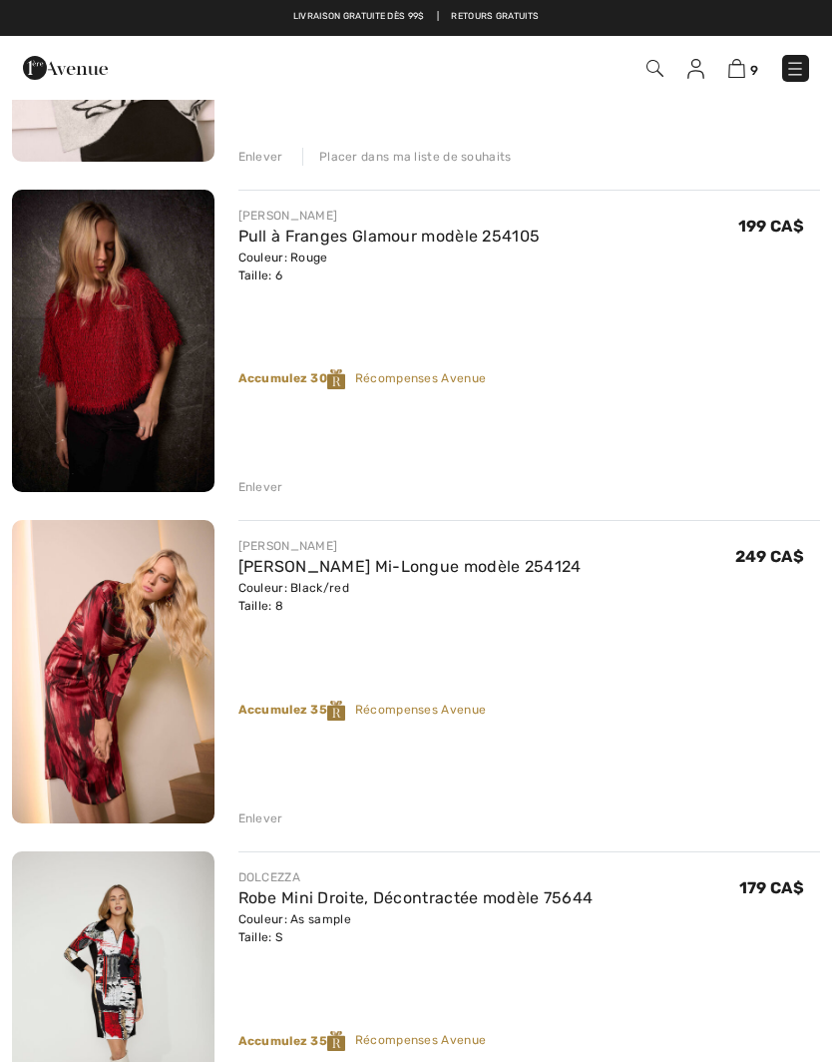
click at [258, 805] on div "Enlever" at bounding box center [530, 816] width 583 height 22
click at [264, 815] on div "Enlever" at bounding box center [261, 818] width 45 height 18
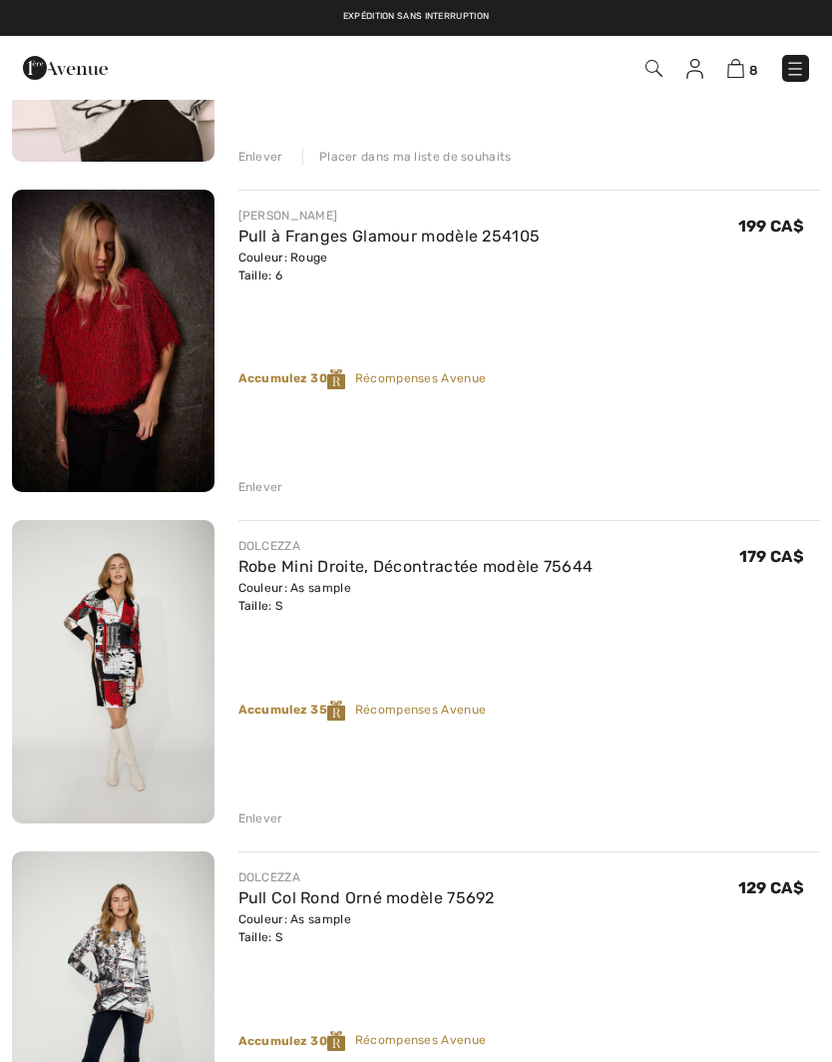
click at [257, 490] on div "Enlever" at bounding box center [261, 487] width 45 height 18
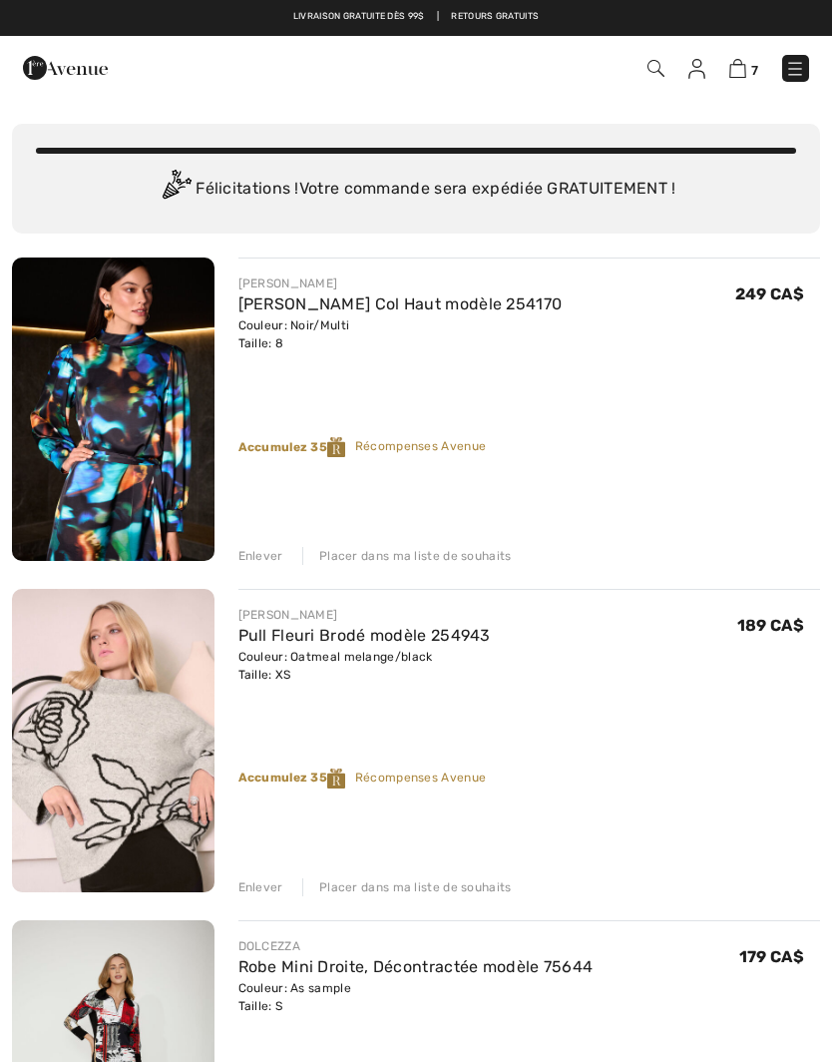
scroll to position [37, 0]
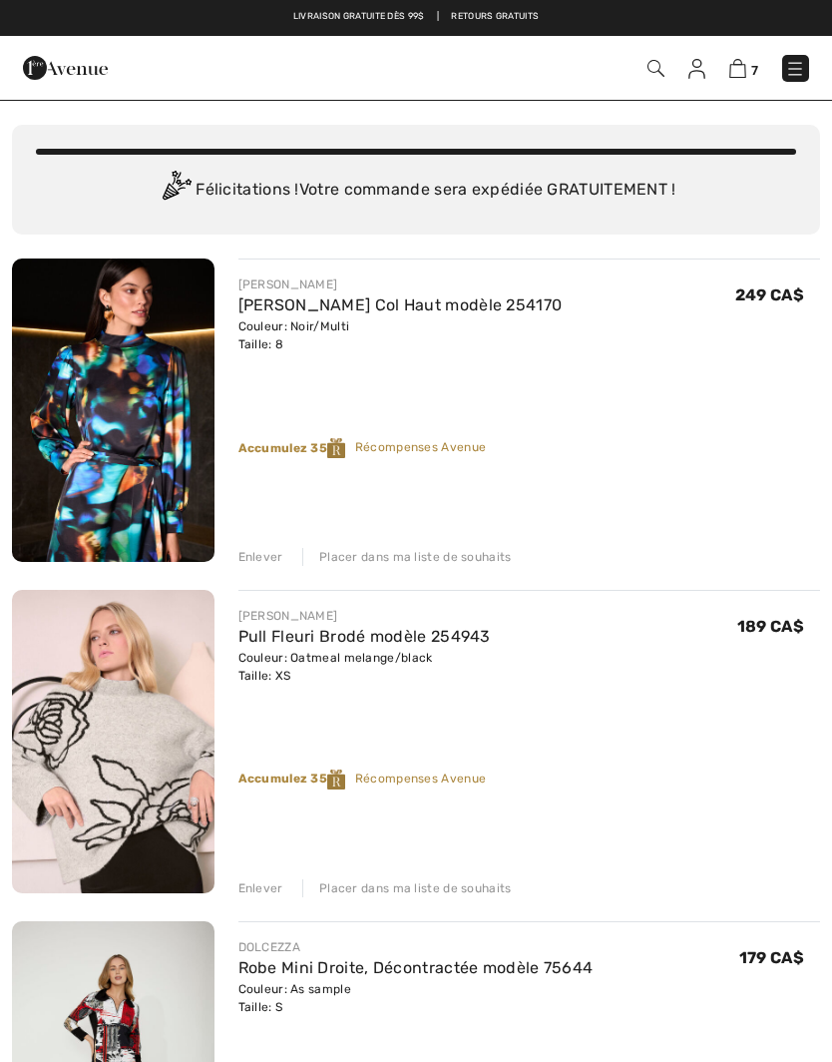
click at [440, 561] on div "Placer dans ma liste de souhaits" at bounding box center [407, 557] width 210 height 18
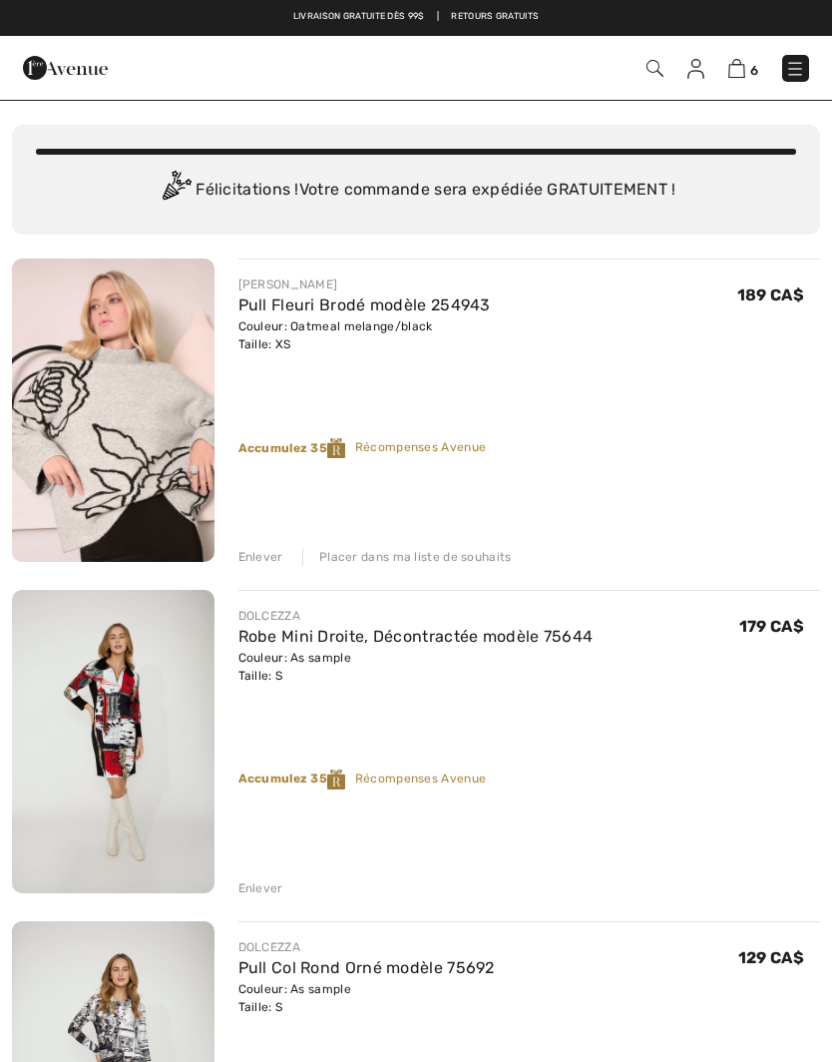
scroll to position [7, 0]
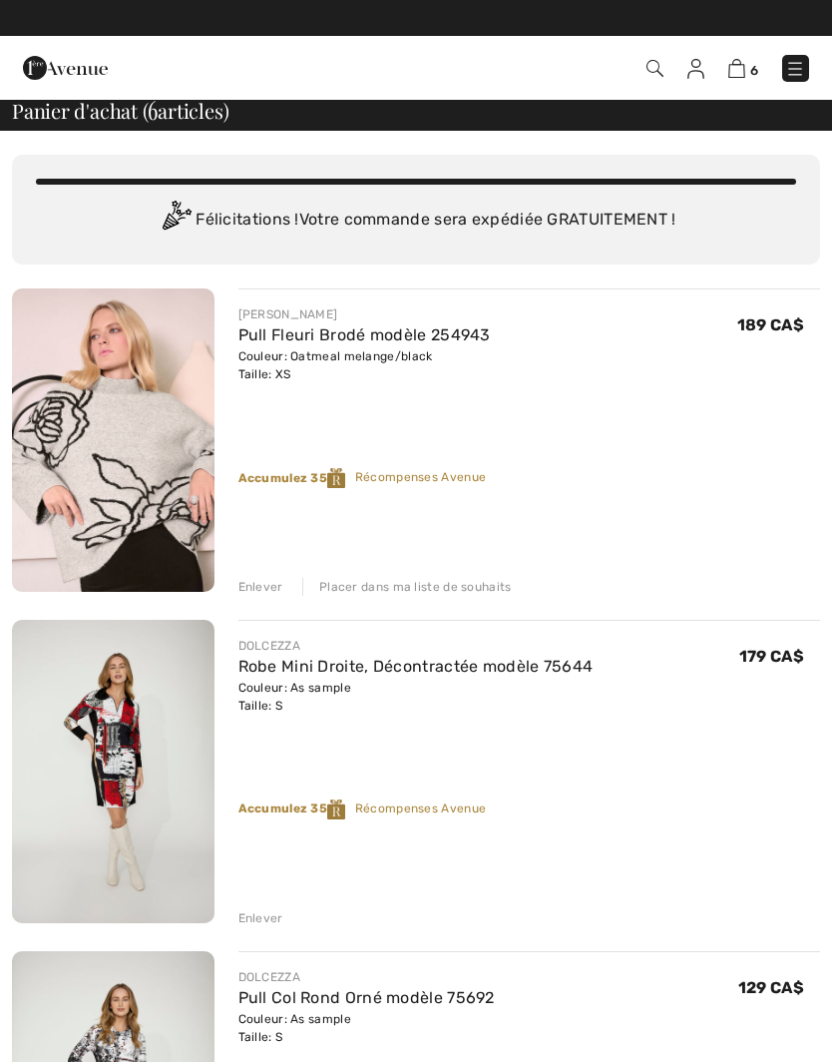
click at [264, 914] on div "Enlever" at bounding box center [261, 918] width 45 height 18
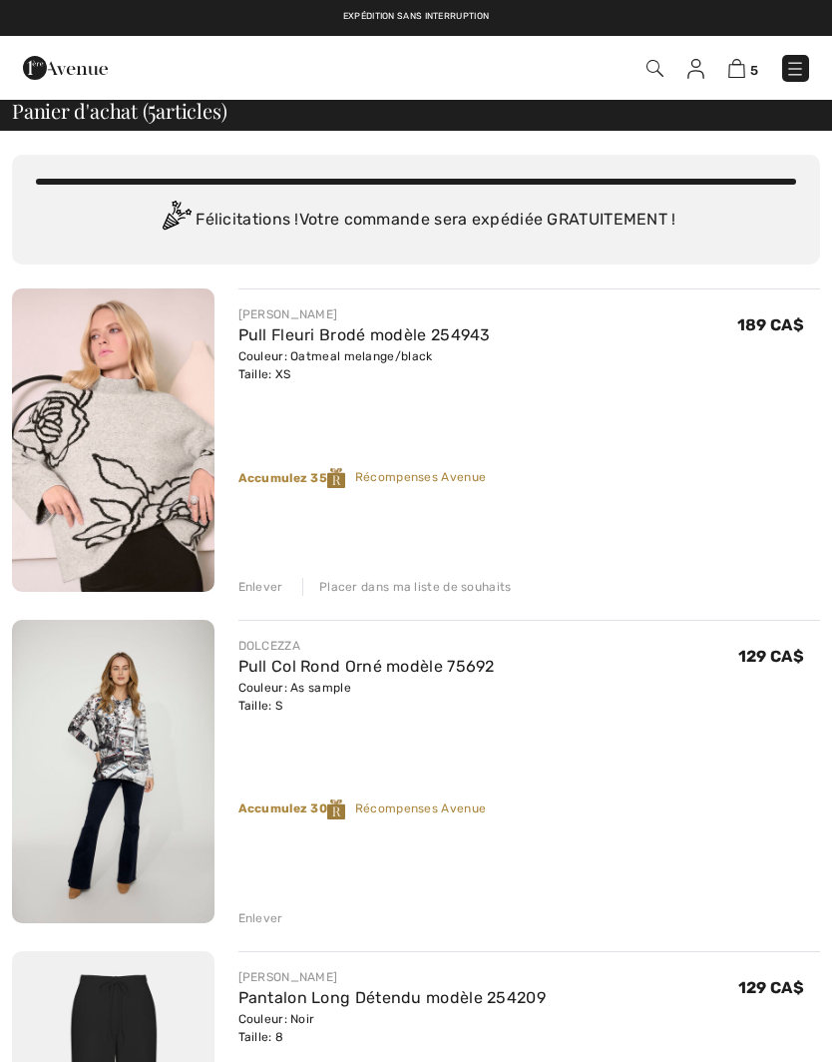
click at [147, 789] on img at bounding box center [113, 771] width 203 height 303
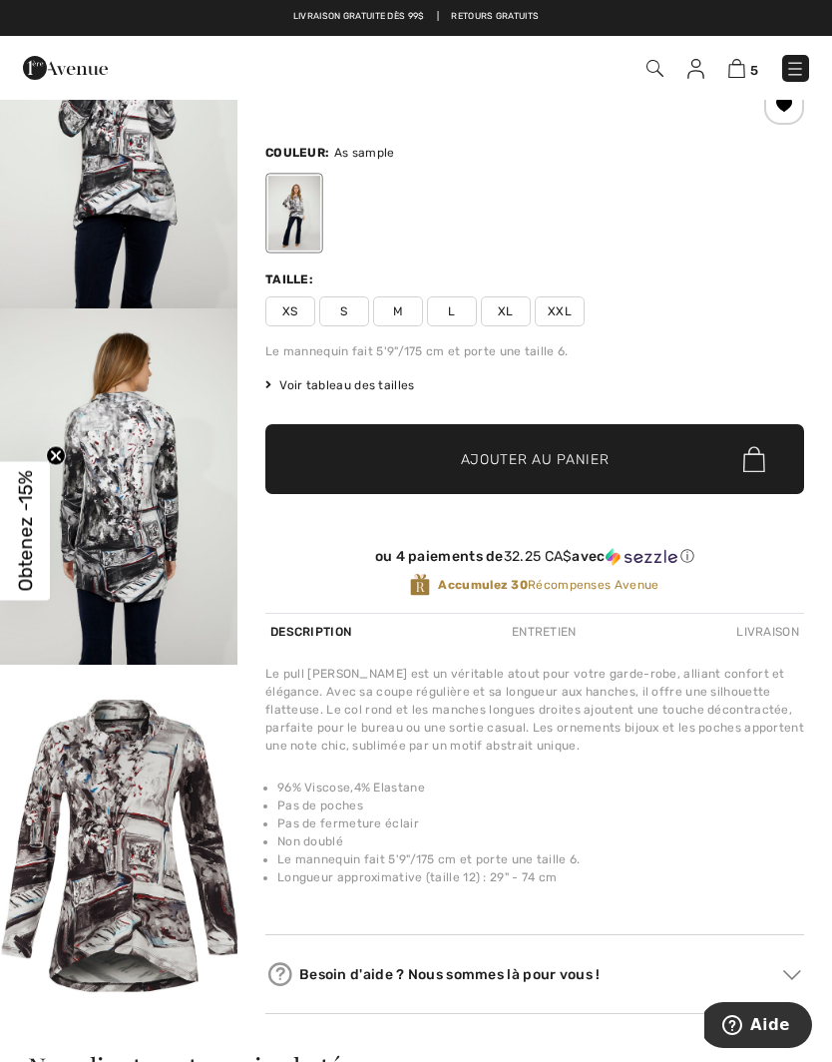
scroll to position [1167, 0]
click at [126, 917] on img "5 / 5" at bounding box center [119, 843] width 238 height 356
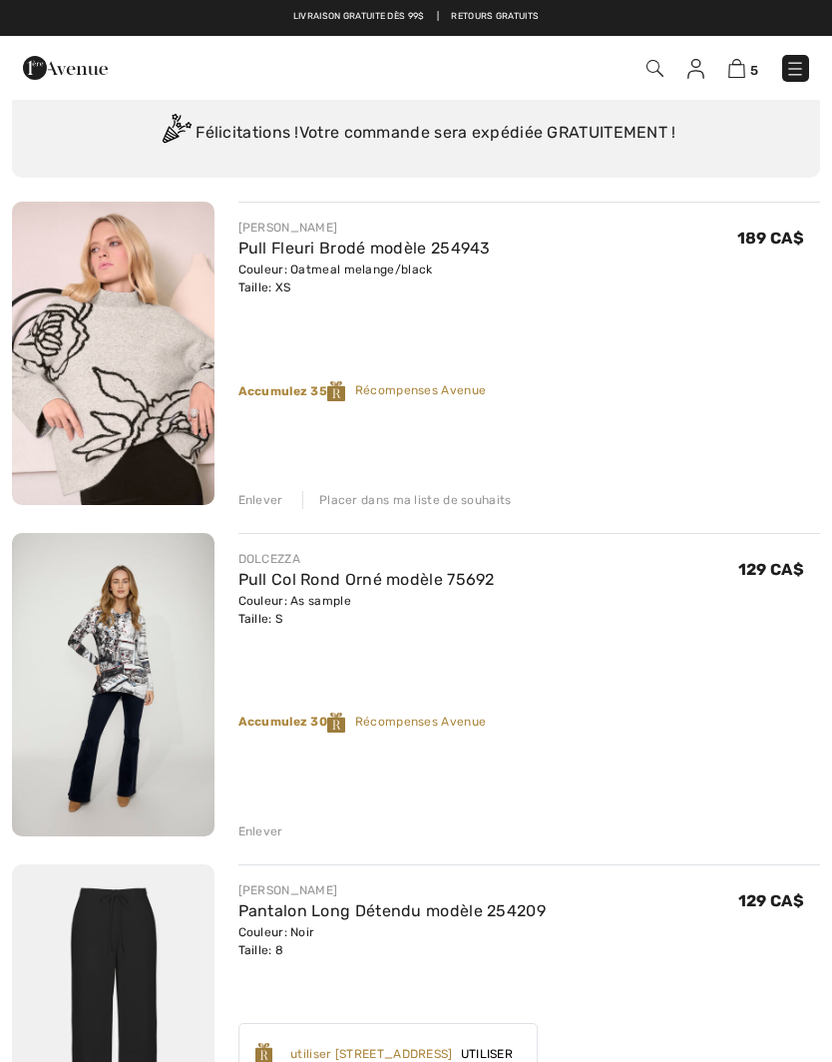
click at [139, 340] on img at bounding box center [113, 353] width 203 height 303
click at [441, 503] on div "Placer dans ma liste de souhaits" at bounding box center [407, 500] width 210 height 18
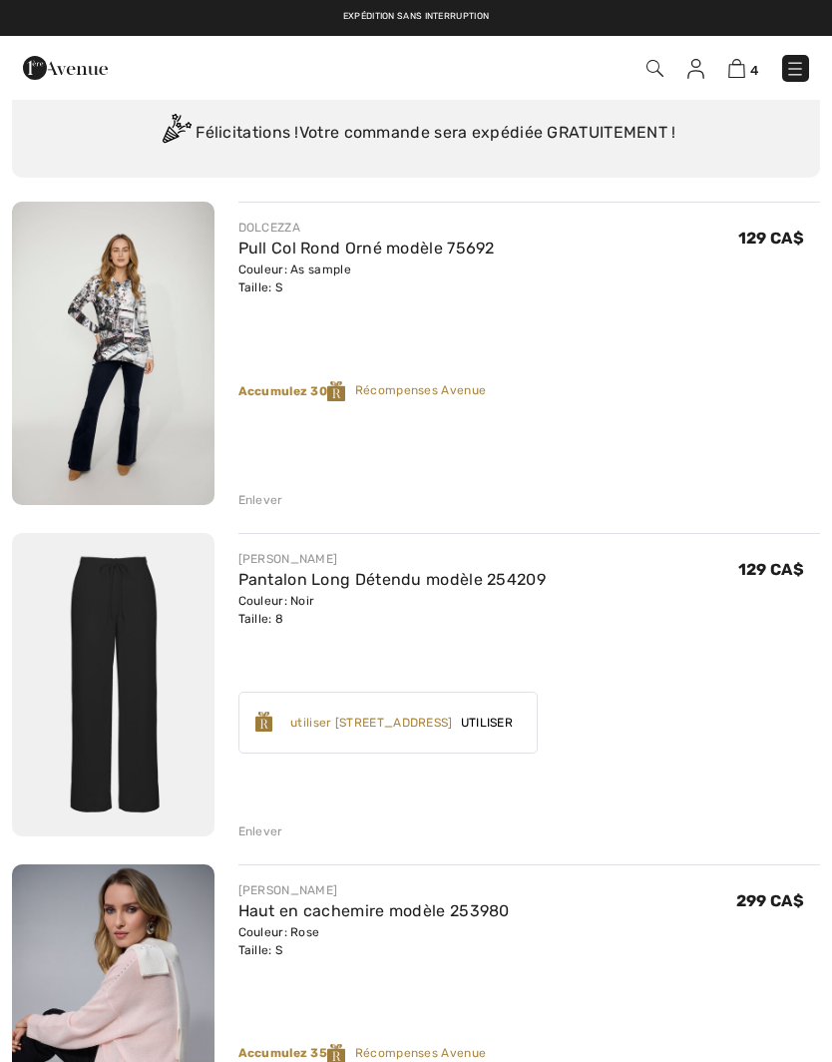
click at [265, 495] on div "Enlever" at bounding box center [261, 500] width 45 height 18
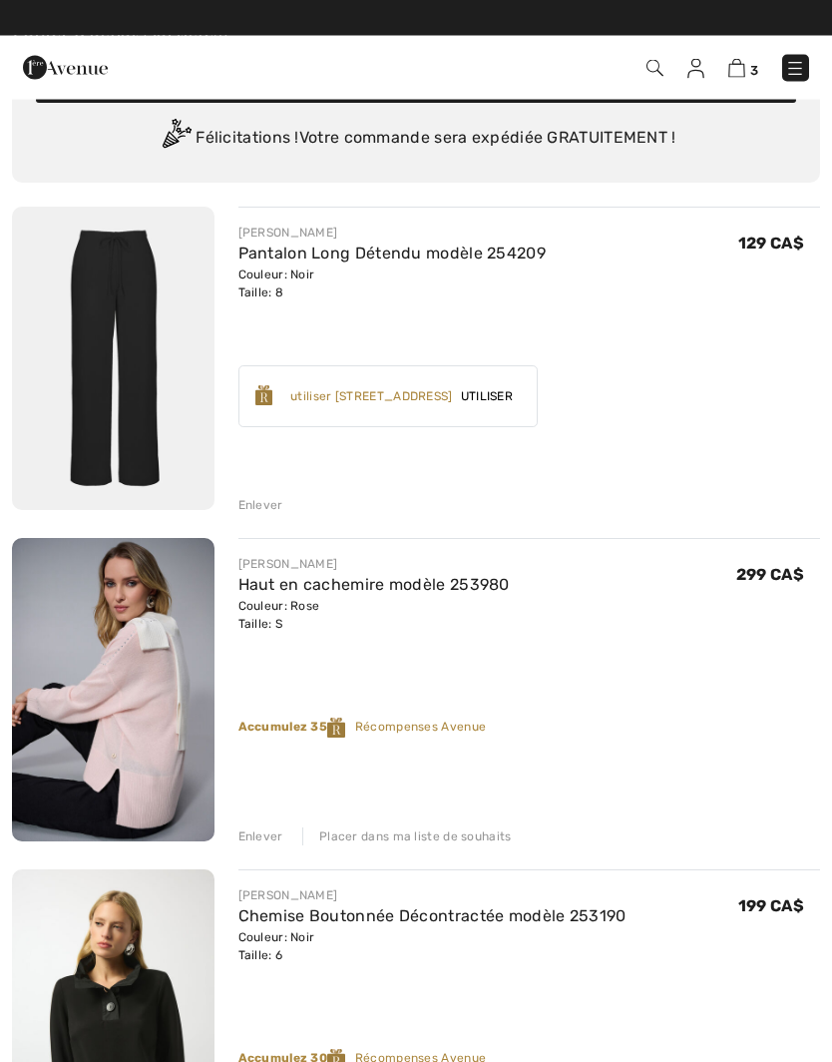
scroll to position [88, 0]
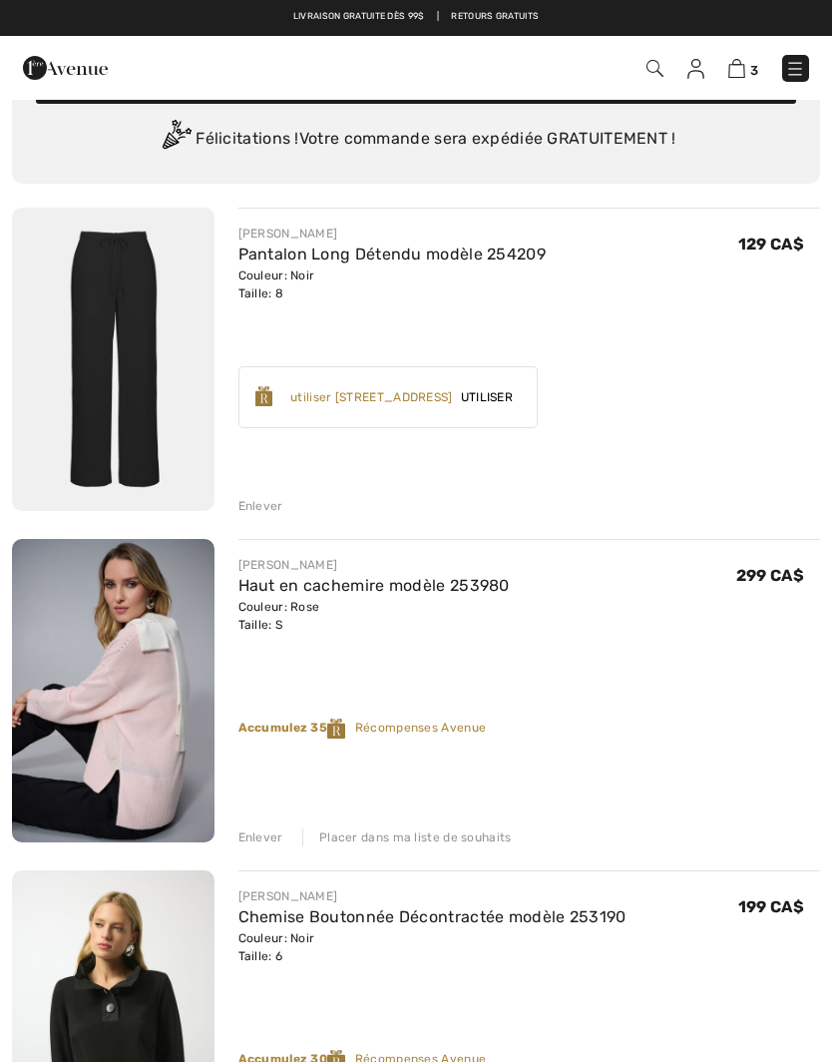
click at [137, 286] on img at bounding box center [113, 359] width 203 height 303
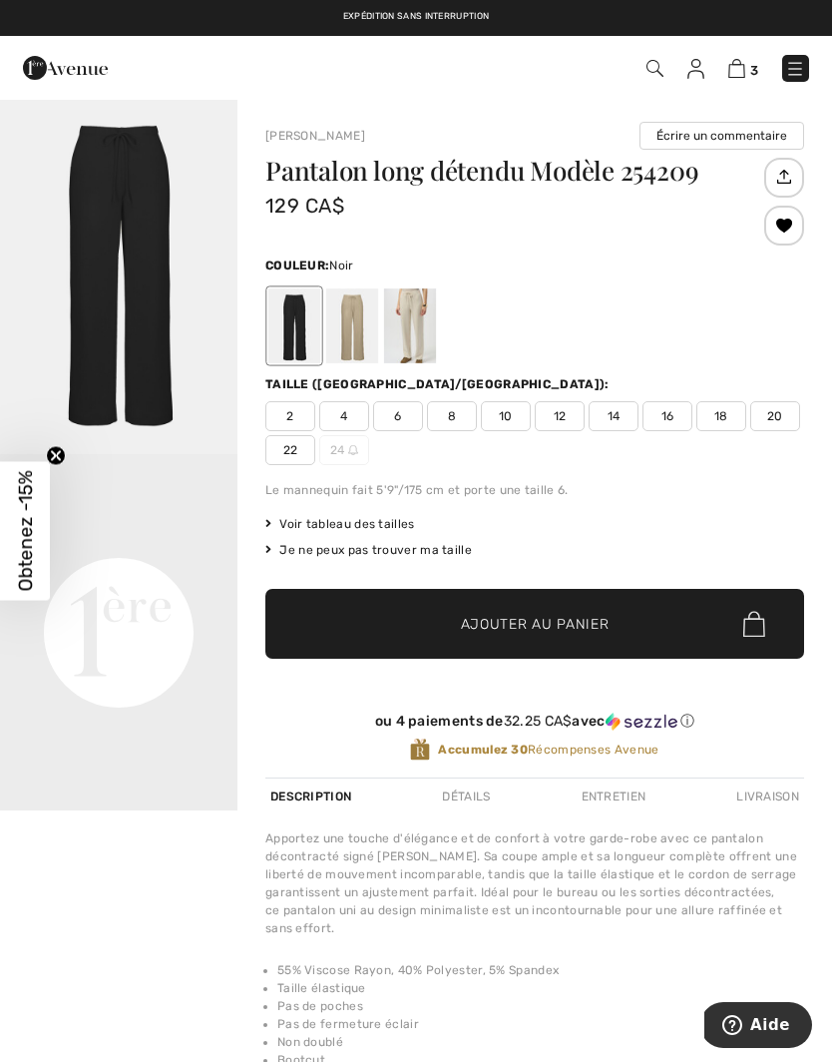
click at [348, 328] on div at bounding box center [352, 325] width 52 height 75
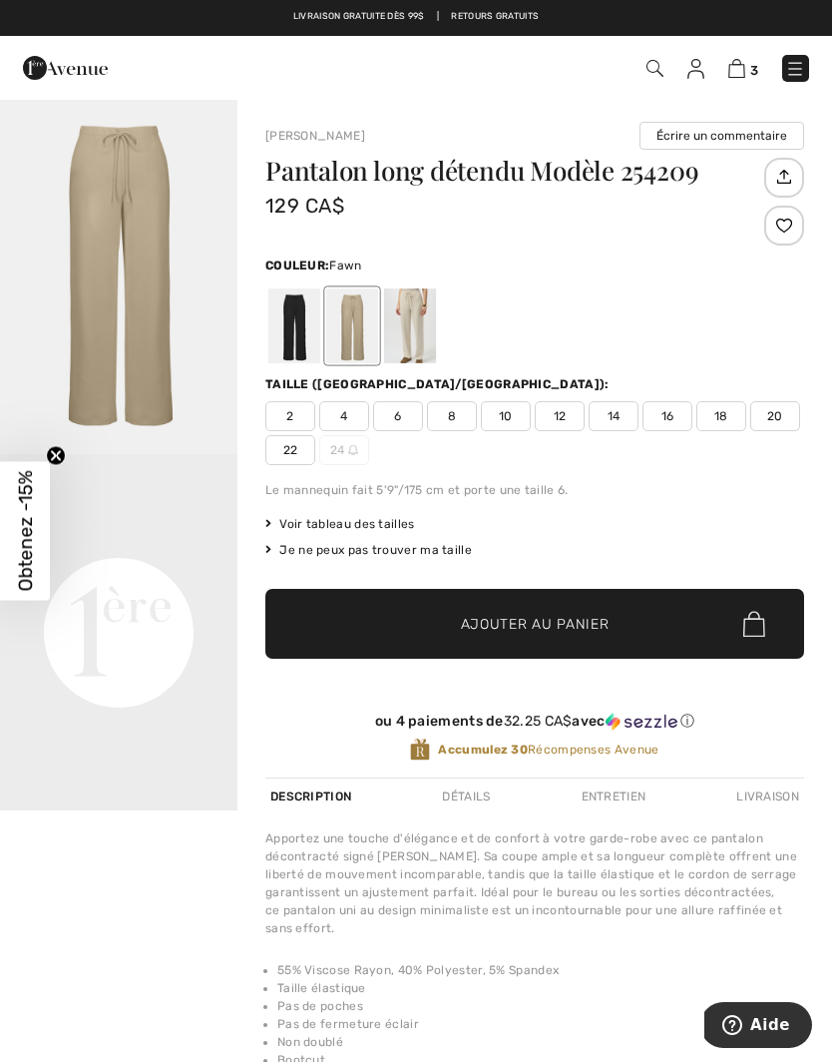
click at [424, 322] on div at bounding box center [410, 325] width 52 height 75
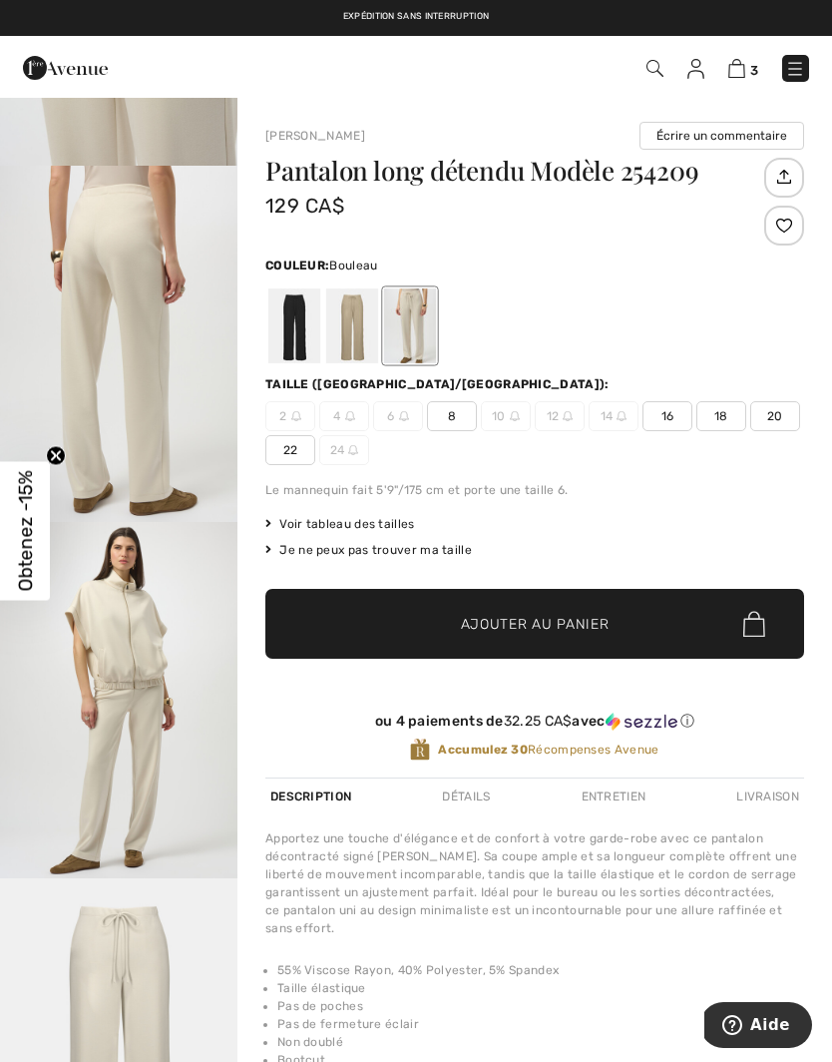
scroll to position [1430, 0]
click at [292, 331] on div at bounding box center [294, 325] width 52 height 75
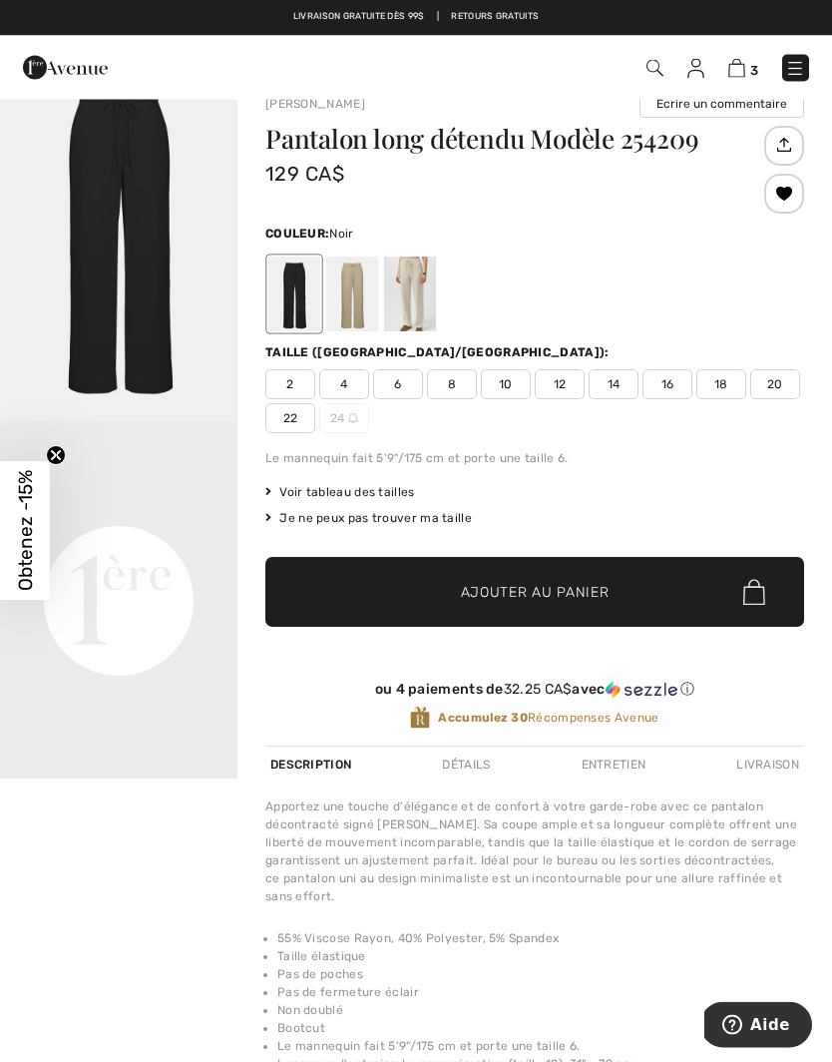
scroll to position [0, 0]
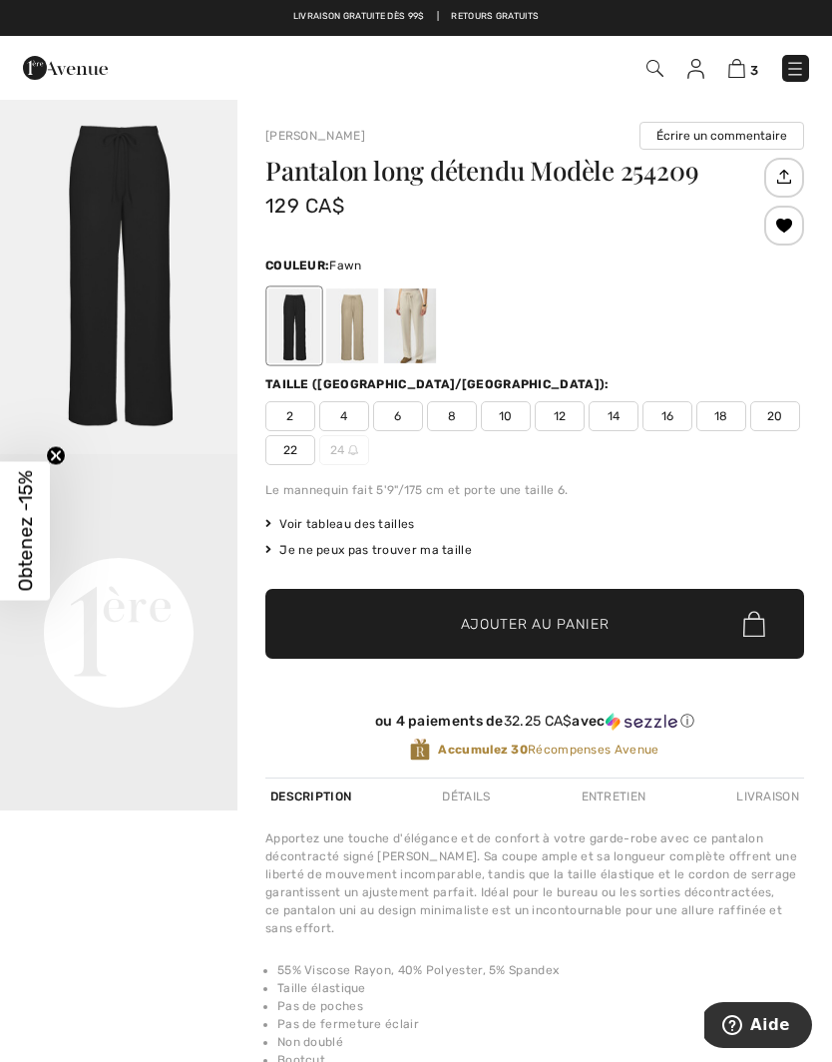
click at [356, 329] on div at bounding box center [352, 325] width 52 height 75
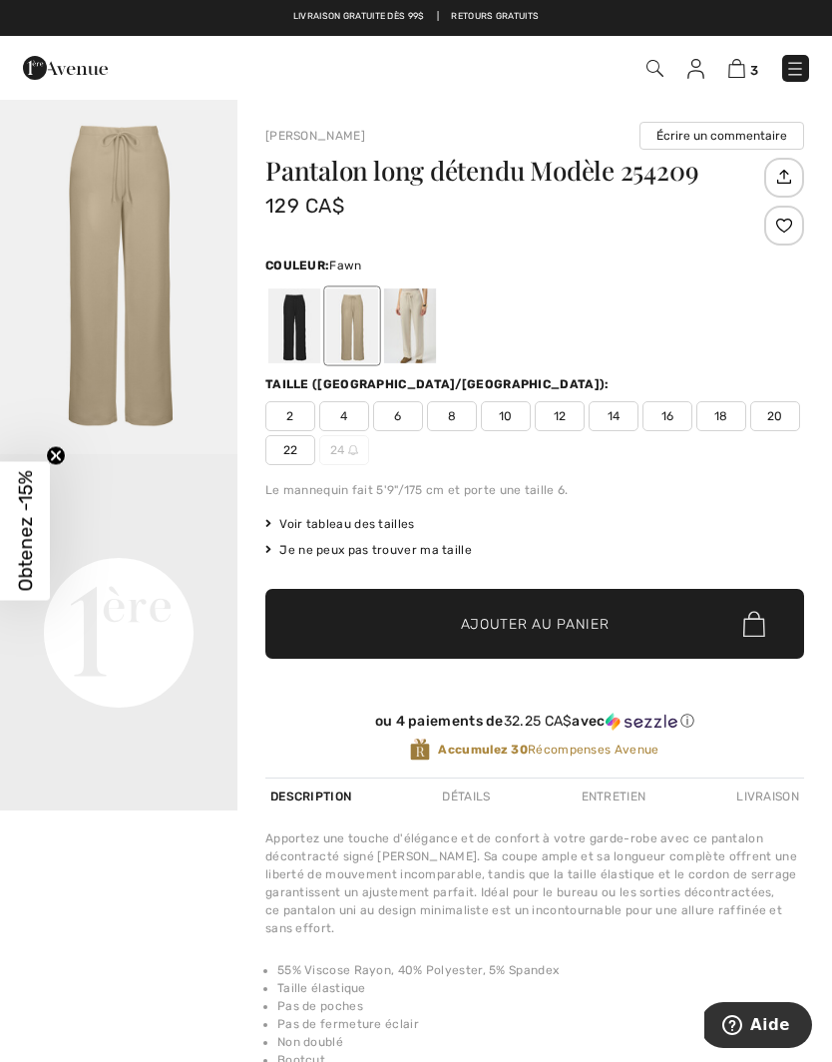
click at [415, 334] on div at bounding box center [410, 325] width 52 height 75
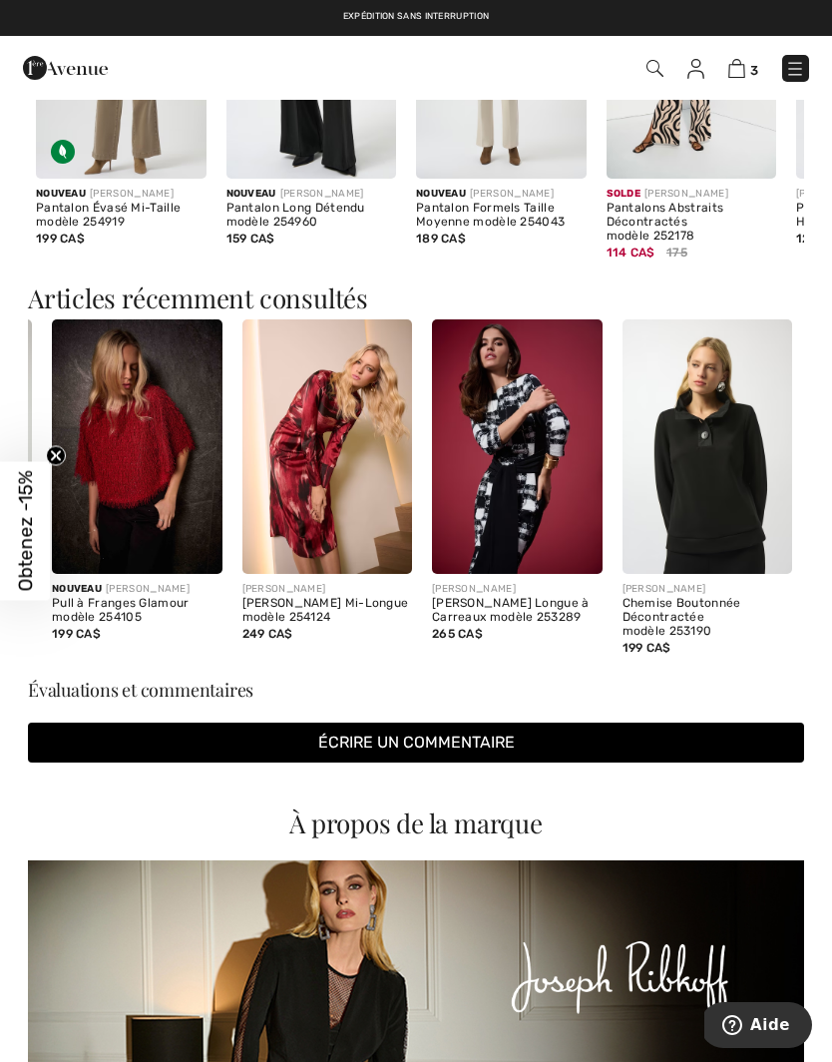
scroll to position [0, 364]
click at [713, 487] on img at bounding box center [708, 447] width 171 height 256
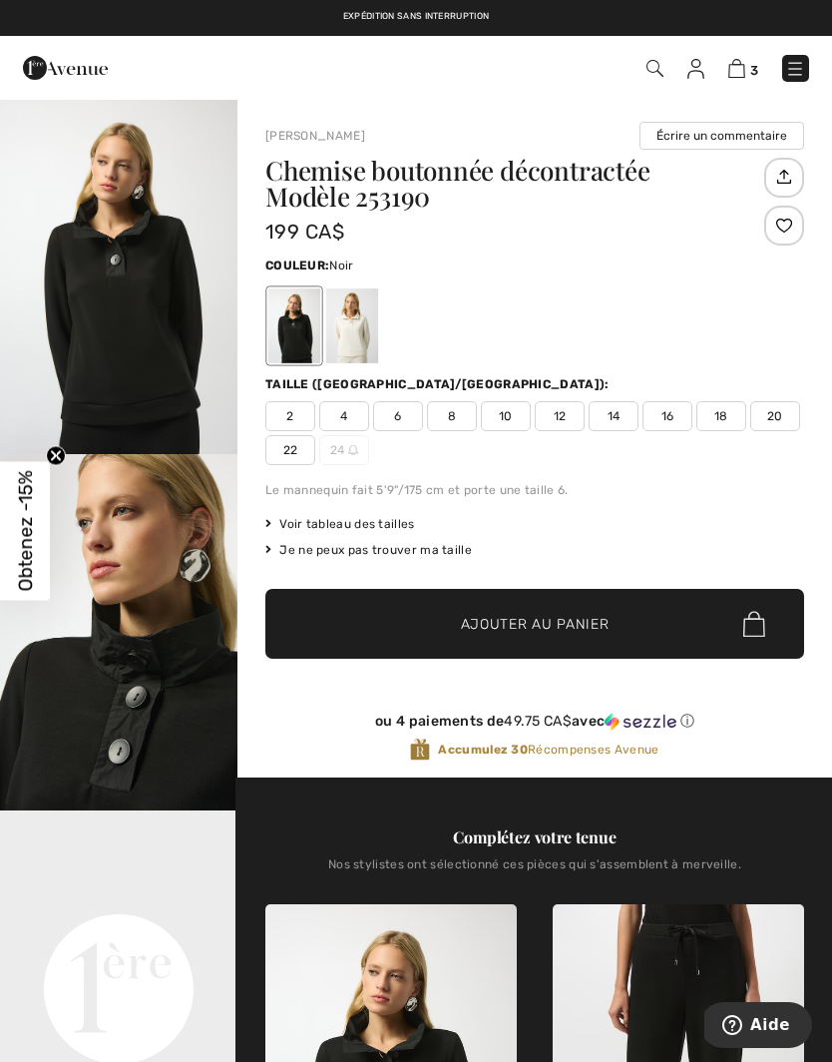
click at [351, 338] on div at bounding box center [352, 325] width 52 height 75
